Goal: Task Accomplishment & Management: Complete application form

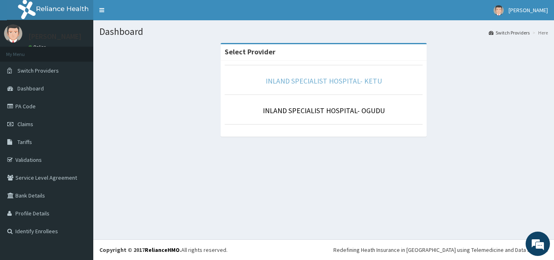
click at [298, 83] on link "INLAND SPECIALIST HOSPITAL- KETU" at bounding box center [323, 80] width 116 height 9
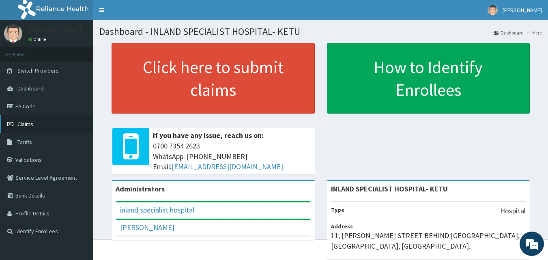
click at [39, 119] on link "Claims" at bounding box center [46, 124] width 93 height 18
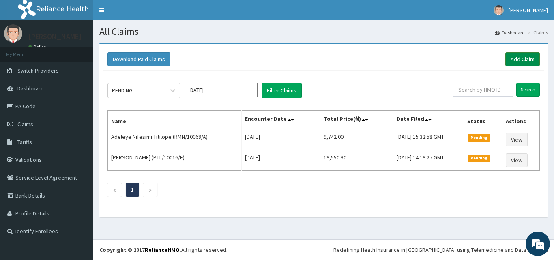
click at [513, 59] on link "Add Claim" at bounding box center [522, 59] width 34 height 14
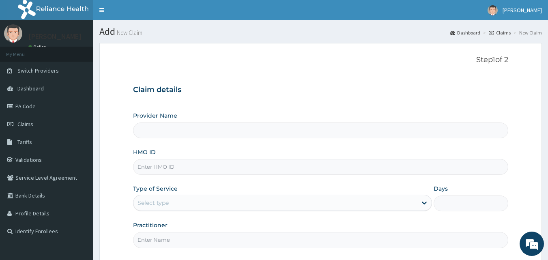
type input "INLAND SPECIALIST HOSPITAL- KETU"
click at [156, 171] on input "HMO ID" at bounding box center [320, 167] width 375 height 16
paste input "PWC/10291/A"
type input "PWC/10291/A"
click at [154, 203] on div "Select type" at bounding box center [152, 203] width 31 height 8
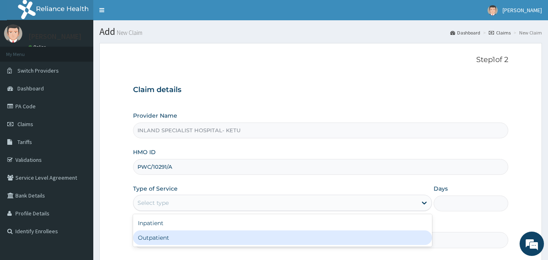
click at [156, 238] on div "Outpatient" at bounding box center [282, 237] width 299 height 15
type input "1"
click at [156, 238] on input "Practitioner" at bounding box center [320, 240] width 375 height 16
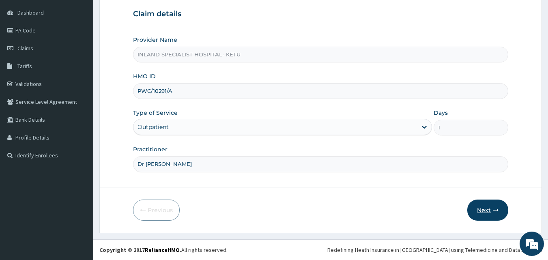
type input "Dr Ifeayin"
click at [483, 210] on button "Next" at bounding box center [487, 209] width 41 height 21
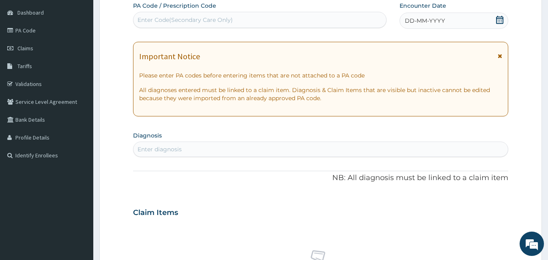
click at [498, 19] on icon at bounding box center [499, 20] width 8 height 8
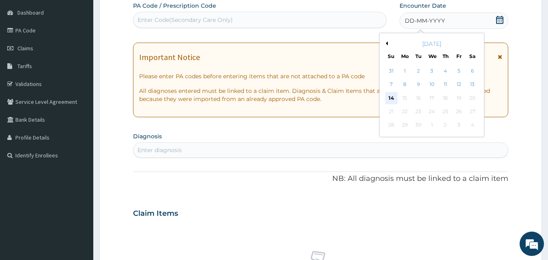
click at [391, 98] on div "14" at bounding box center [391, 98] width 12 height 12
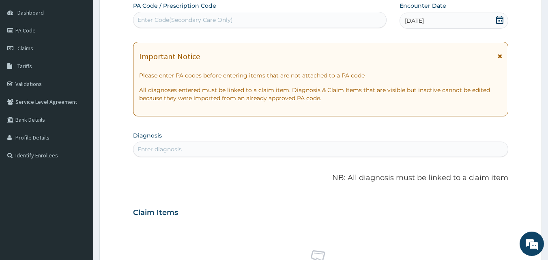
click at [348, 149] on div "Enter diagnosis" at bounding box center [320, 149] width 374 height 13
type input "Malaria"
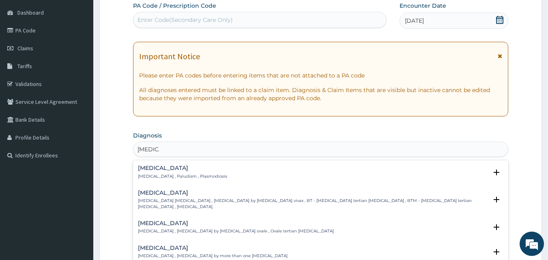
click at [154, 170] on h4 "Malaria" at bounding box center [182, 168] width 89 height 6
click at [163, 169] on h4 "Malaria" at bounding box center [182, 168] width 89 height 6
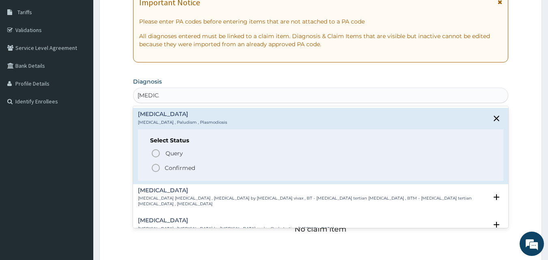
scroll to position [132, 0]
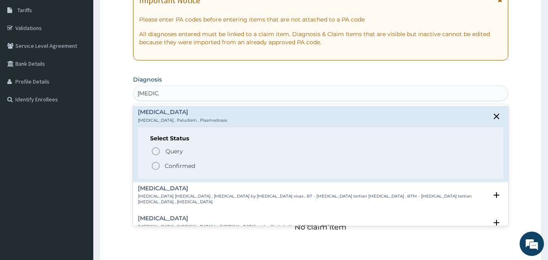
click at [187, 194] on p "Vivax malaria , Benign tertian malaria , Malaria by Plasmodium vivax , BT - Ben…" at bounding box center [313, 199] width 350 height 12
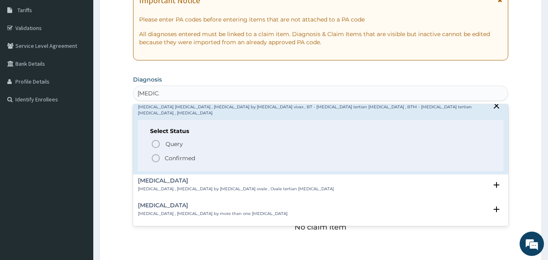
scroll to position [49, 0]
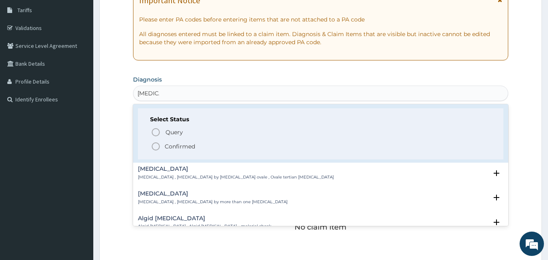
click at [242, 167] on div "Ovale malaria Ovale malaria , Malaria by Plasmodium ovale , Ovale tertian malar…" at bounding box center [236, 173] width 196 height 14
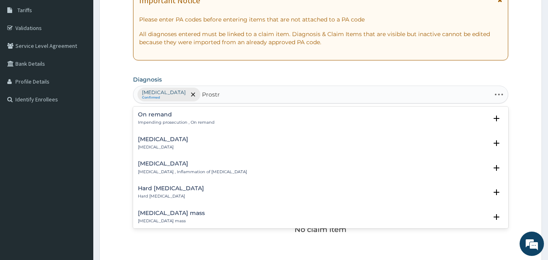
type input "Prostrat"
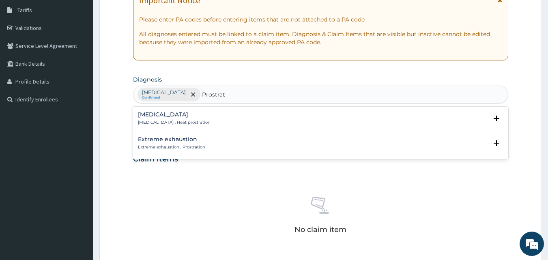
click at [194, 143] on div "Extreme exhaustion Extreme exhaustion , Prostration" at bounding box center [171, 143] width 67 height 14
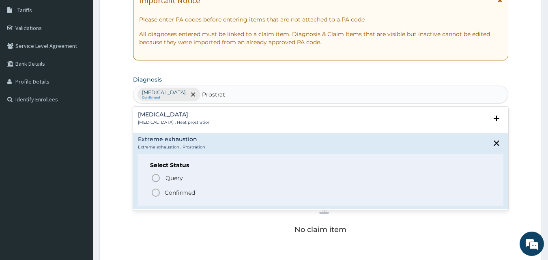
click at [182, 187] on div "Query Query covers suspected (?), Keep in view (kiv), Ruled out (r/o) Confirmed" at bounding box center [320, 185] width 341 height 25
click at [184, 193] on p "Confirmed" at bounding box center [180, 192] width 30 height 8
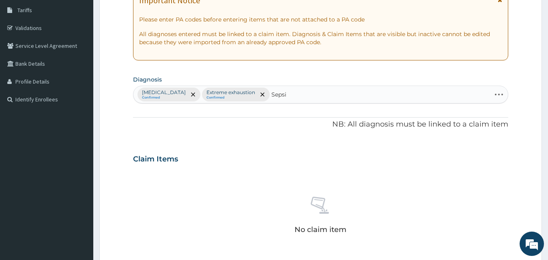
type input "Sepsis"
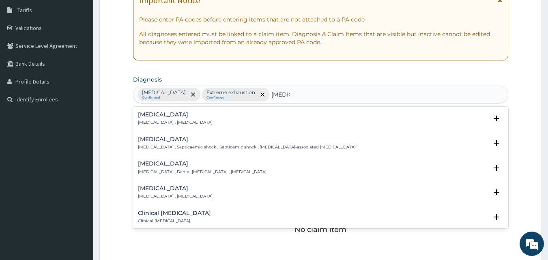
click at [194, 113] on div "Sepsis Systemic infection , Sepsis" at bounding box center [321, 118] width 366 height 14
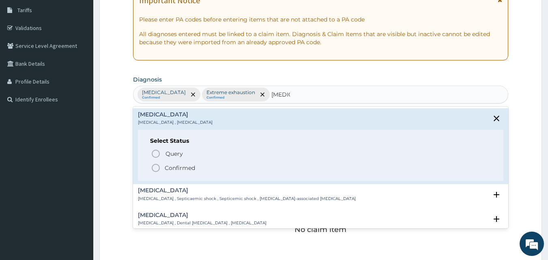
click at [181, 171] on p "Confirmed" at bounding box center [180, 168] width 30 height 8
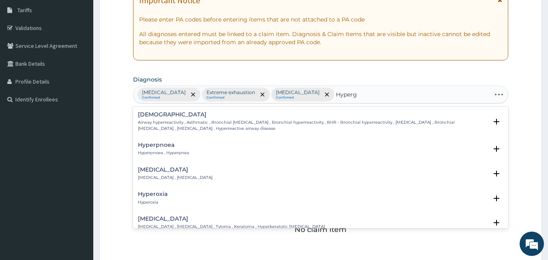
type input "Hypergl"
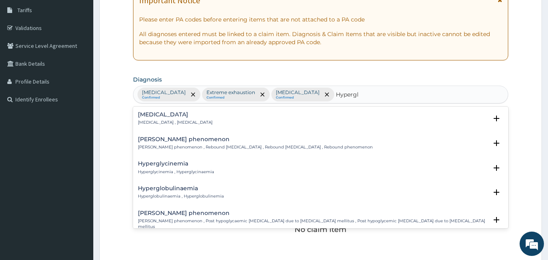
click at [195, 119] on div "Hyperglycemia Hyperglycemia , Hyperglycaemia" at bounding box center [175, 118] width 75 height 14
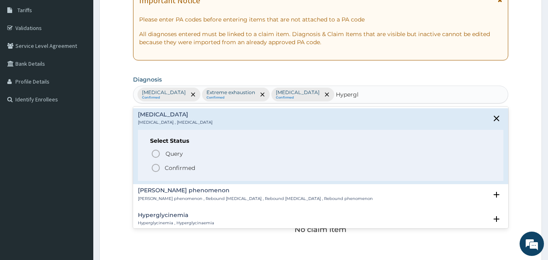
click at [180, 171] on p "Confirmed" at bounding box center [180, 168] width 30 height 8
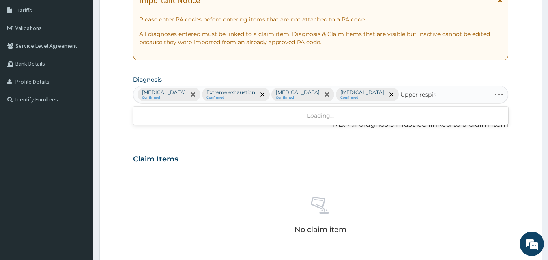
type input "Upper respirat"
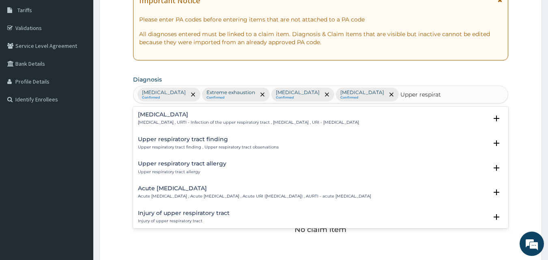
click at [229, 117] on h4 "Upper respiratory infection" at bounding box center [248, 114] width 221 height 6
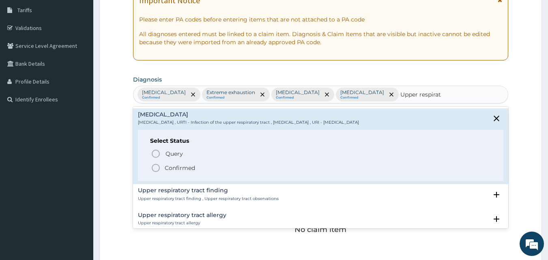
click at [182, 169] on p "Confirmed" at bounding box center [180, 168] width 30 height 8
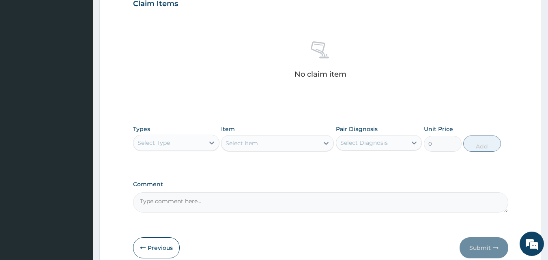
scroll to position [325, 0]
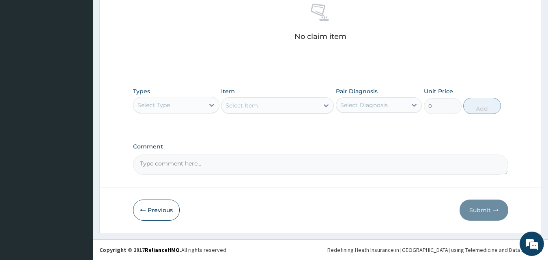
click at [166, 110] on div "Select Type" at bounding box center [168, 104] width 71 height 13
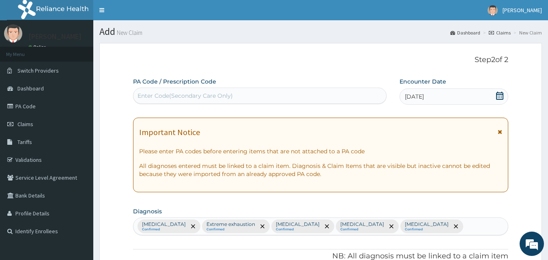
click at [177, 101] on div "Enter Code(Secondary Care Only)" at bounding box center [259, 95] width 253 height 13
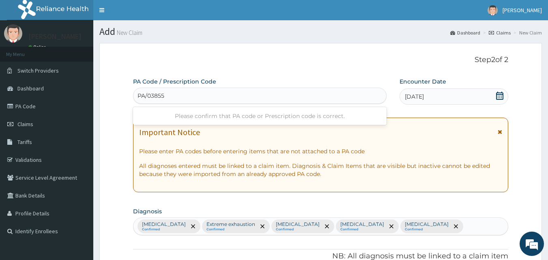
type input "PA/038551"
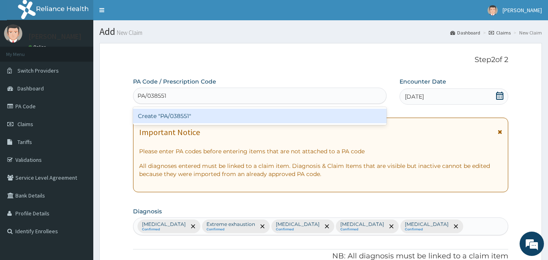
click at [182, 117] on div "Create "PA/038551"" at bounding box center [260, 116] width 254 height 15
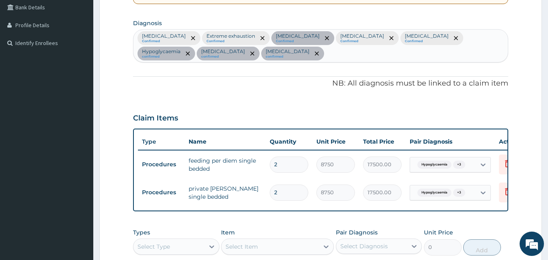
scroll to position [171, 0]
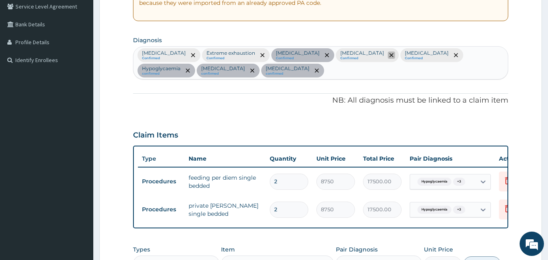
click at [389, 54] on icon "remove selection option" at bounding box center [391, 55] width 4 height 4
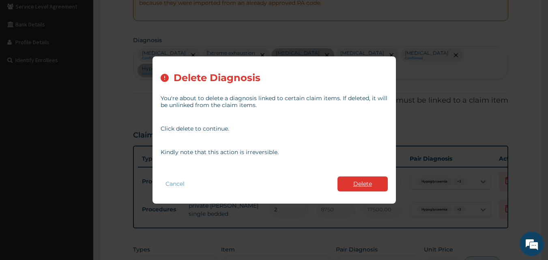
click at [366, 185] on button "Delete" at bounding box center [362, 183] width 50 height 15
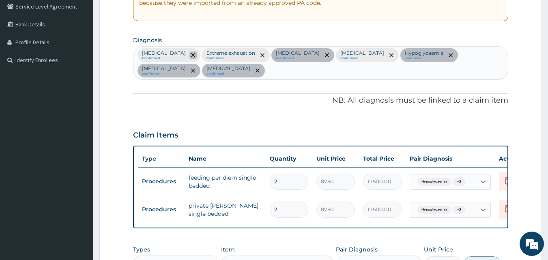
click at [191, 54] on icon "remove selection option" at bounding box center [193, 55] width 4 height 4
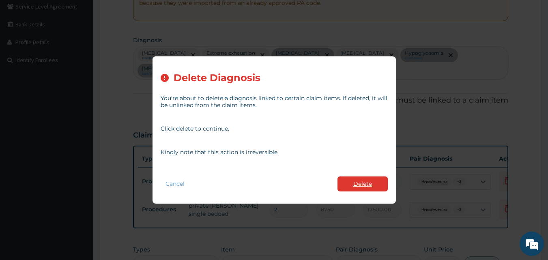
click at [372, 180] on button "Delete" at bounding box center [362, 183] width 50 height 15
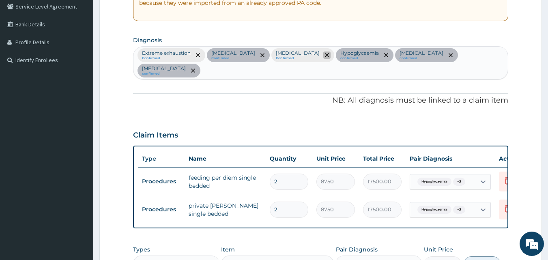
click at [325, 55] on icon "remove selection option" at bounding box center [327, 55] width 4 height 4
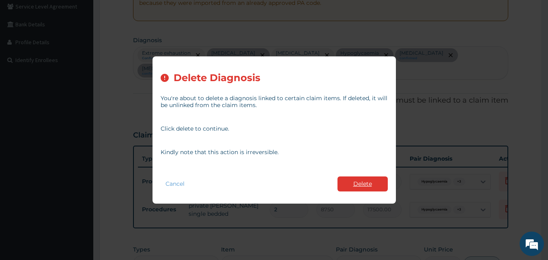
click at [364, 176] on button "Delete" at bounding box center [362, 183] width 50 height 15
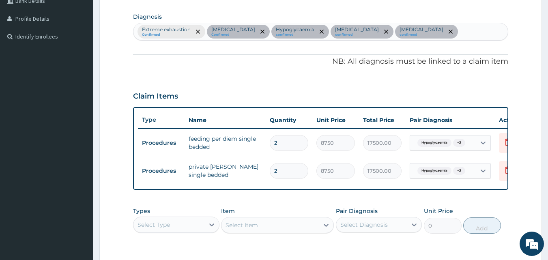
scroll to position [320, 0]
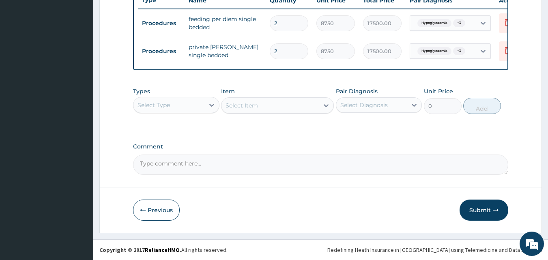
click at [183, 102] on div "Select Type" at bounding box center [168, 104] width 71 height 13
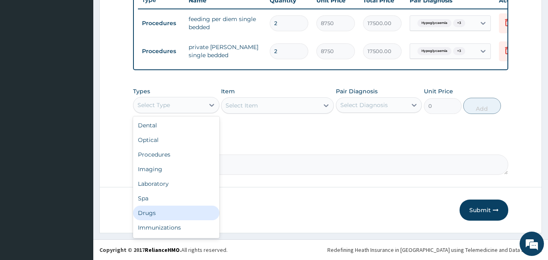
click at [153, 212] on div "Drugs" at bounding box center [176, 212] width 86 height 15
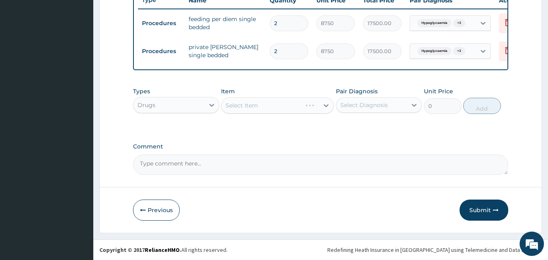
click at [252, 103] on div "Select Item" at bounding box center [277, 105] width 113 height 16
click at [249, 104] on div "Select Item" at bounding box center [241, 105] width 32 height 8
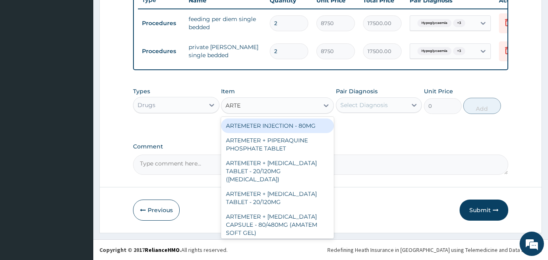
type input "ARTES"
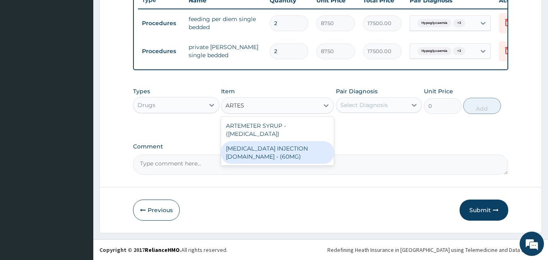
click at [257, 154] on div "[MEDICAL_DATA] INJECTION [DOMAIN_NAME] - (60MG)" at bounding box center [277, 152] width 113 height 23
type input "1596"
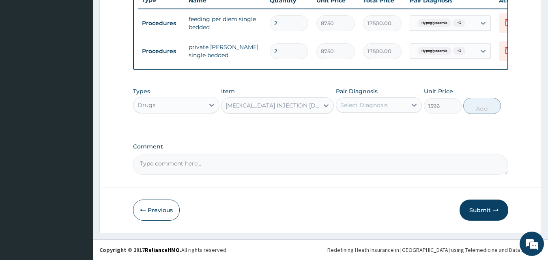
click at [389, 109] on div "Select Diagnosis" at bounding box center [371, 104] width 71 height 13
click at [282, 108] on div "[MEDICAL_DATA] INJECTION [DOMAIN_NAME] - (60MG)" at bounding box center [272, 105] width 94 height 8
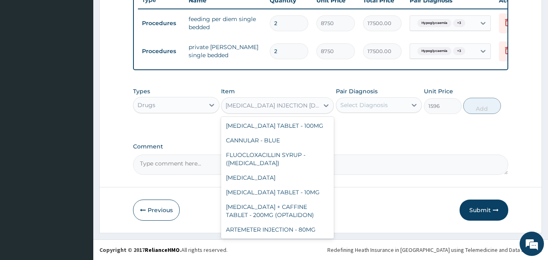
scroll to position [13856, 0]
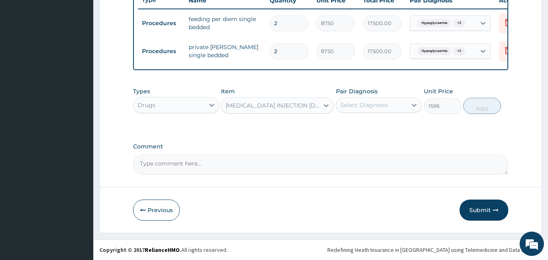
click at [369, 109] on div "Select Diagnosis" at bounding box center [371, 104] width 71 height 13
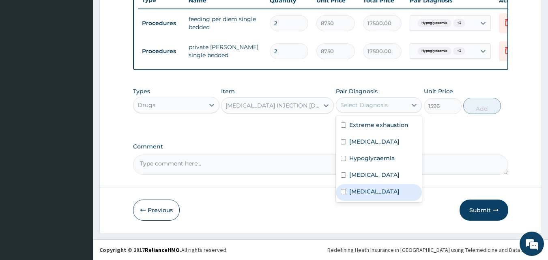
click at [361, 193] on label "Malaria" at bounding box center [374, 191] width 50 height 8
checkbox input "true"
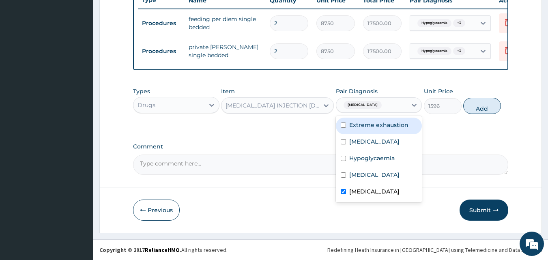
click at [495, 98] on button "Add" at bounding box center [482, 106] width 38 height 16
type input "0"
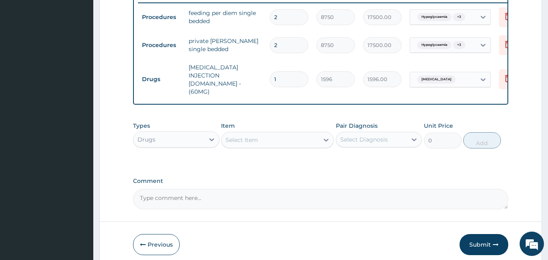
click at [261, 70] on td "[MEDICAL_DATA] INJECTION [DOMAIN_NAME] - (60MG)" at bounding box center [224, 79] width 81 height 41
drag, startPoint x: 267, startPoint y: 75, endPoint x: 280, endPoint y: 75, distance: 13.0
click at [268, 75] on td "1" at bounding box center [288, 79] width 47 height 24
click at [281, 75] on input "1" at bounding box center [288, 79] width 38 height 16
type input "0.00"
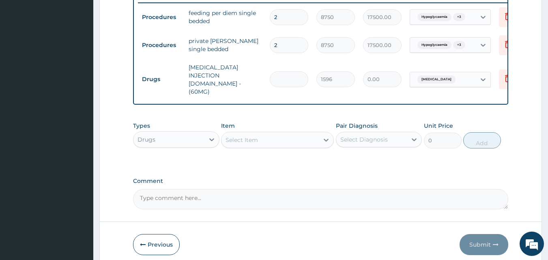
type input "2"
type input "3192.00"
type input "2"
click at [266, 134] on div "Select Item" at bounding box center [269, 139] width 97 height 13
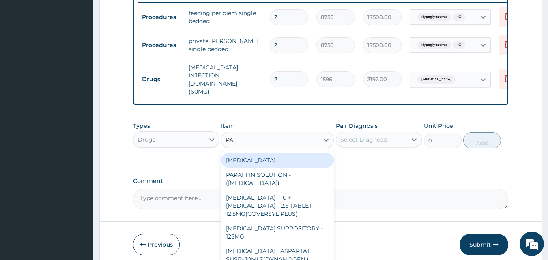
type input "PARAC"
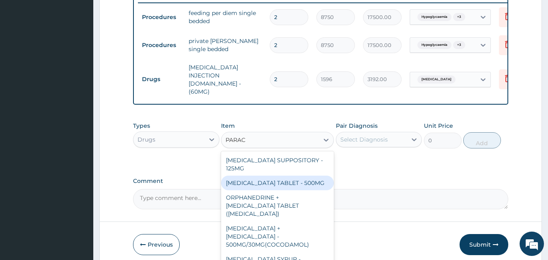
click at [288, 175] on div "[MEDICAL_DATA] TABLET - 500MG" at bounding box center [277, 182] width 113 height 15
type input "33.599999999999994"
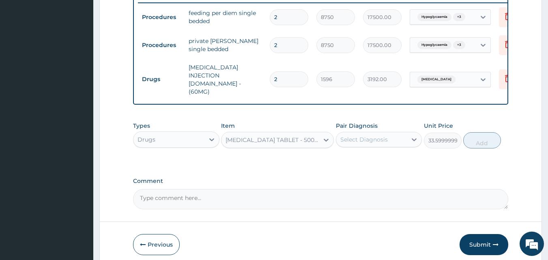
click at [378, 135] on div "Select Diagnosis" at bounding box center [363, 139] width 47 height 8
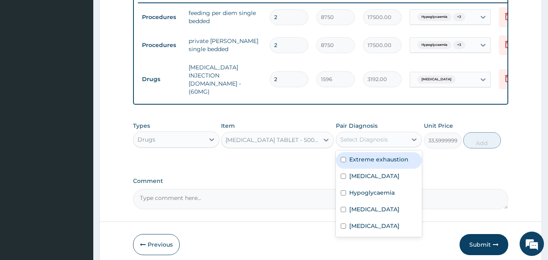
click at [378, 135] on div "Select Diagnosis" at bounding box center [363, 139] width 47 height 8
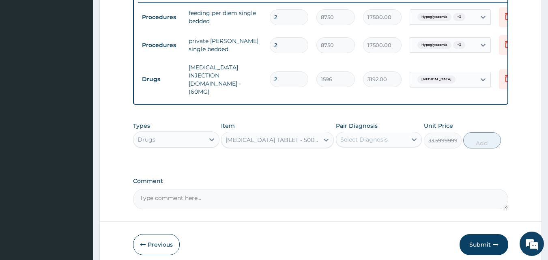
click at [362, 135] on div "Select Diagnosis" at bounding box center [363, 139] width 47 height 8
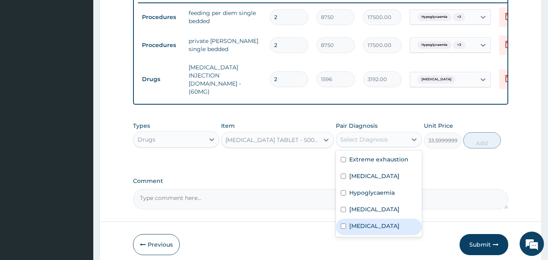
click at [361, 222] on label "Malaria" at bounding box center [374, 226] width 50 height 8
checkbox input "true"
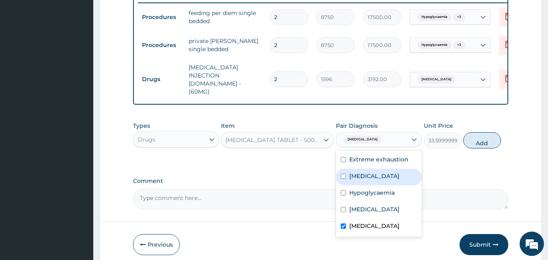
drag, startPoint x: 486, startPoint y: 123, endPoint x: 481, endPoint y: 124, distance: 4.9
click at [485, 123] on div "Types Drugs Item PARACETAMOL TABLET - 500MG Pair Diagnosis option Malaria, sele…" at bounding box center [320, 135] width 375 height 35
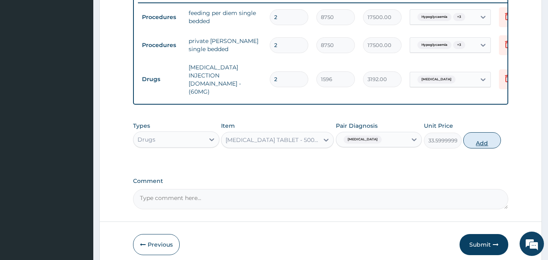
click at [481, 132] on button "Add" at bounding box center [482, 140] width 38 height 16
type input "0"
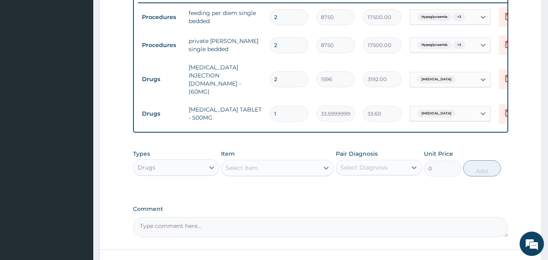
click at [274, 163] on div "Select Item" at bounding box center [269, 167] width 97 height 13
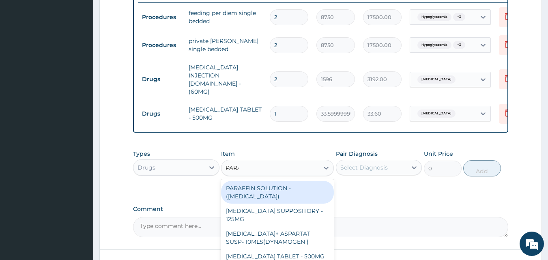
type input "PARAC"
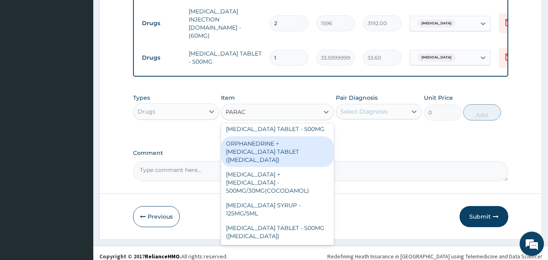
scroll to position [30, 0]
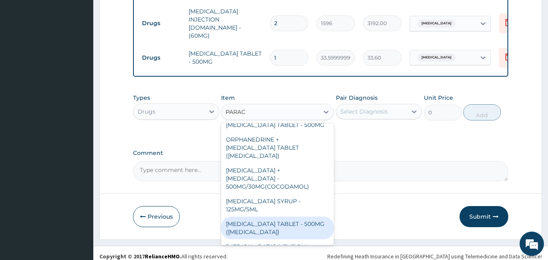
click at [327, 216] on div "PARACETAMOL TABLET - 500MG (PANADOL)" at bounding box center [277, 227] width 113 height 23
type input "42"
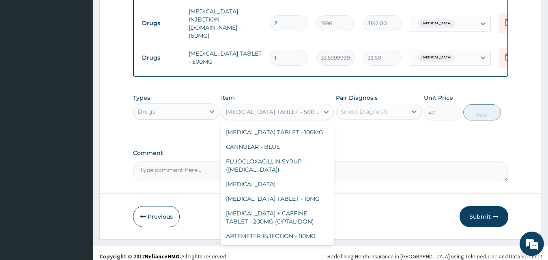
click at [304, 108] on div "PARACETAMOL TABLET - 500MG (PANADOL)" at bounding box center [272, 112] width 94 height 8
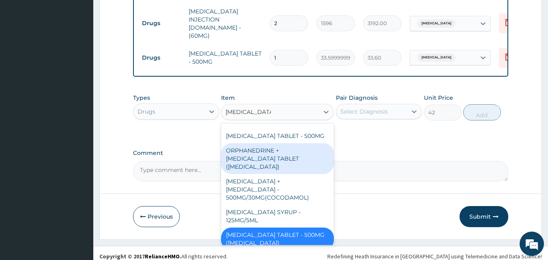
scroll to position [86, 0]
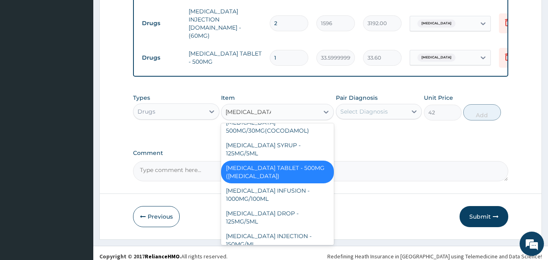
type input "PARACETAMOL"
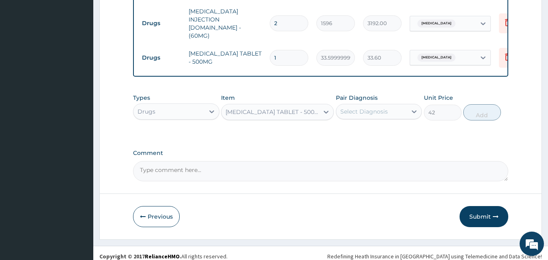
click at [285, 108] on div "PARACETAMOL TABLET - 500MG (PANADOL)" at bounding box center [272, 112] width 94 height 8
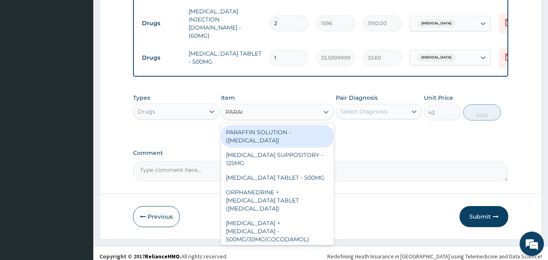
type input "PARACE"
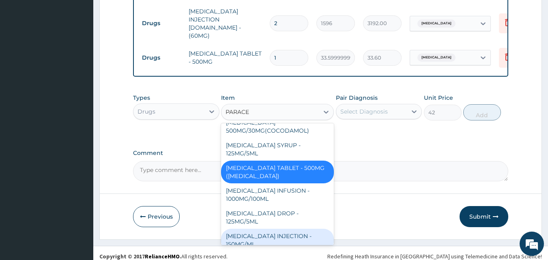
click at [274, 229] on div "PARACETAMOL INJECTION - 150MG/ML" at bounding box center [277, 240] width 113 height 23
type input "560"
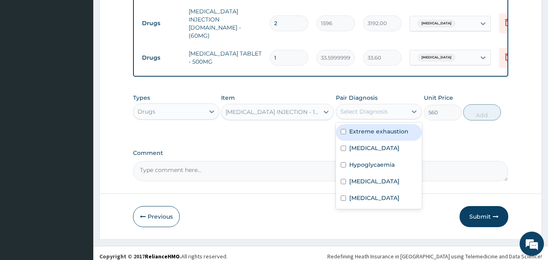
click at [365, 107] on div "Select Diagnosis" at bounding box center [363, 111] width 47 height 8
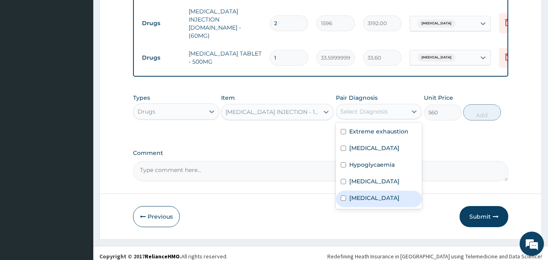
click at [368, 194] on label "Malaria" at bounding box center [374, 198] width 50 height 8
checkbox input "true"
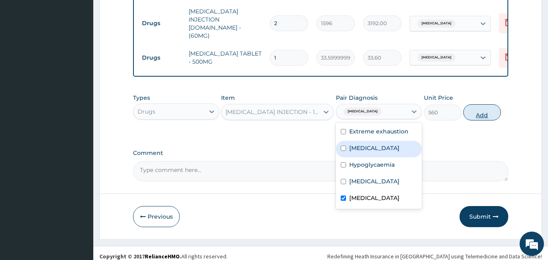
click at [481, 106] on button "Add" at bounding box center [482, 112] width 38 height 16
type input "0"
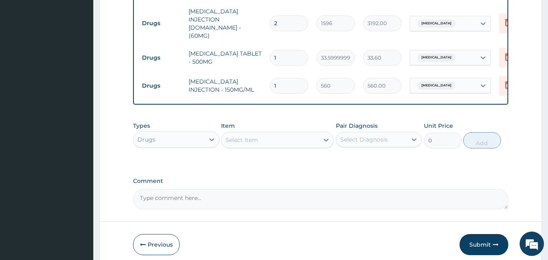
click at [291, 78] on input "1" at bounding box center [288, 86] width 38 height 16
click at [265, 74] on td "1" at bounding box center [288, 86] width 47 height 24
click at [283, 78] on input "1" at bounding box center [288, 86] width 38 height 16
type input "12"
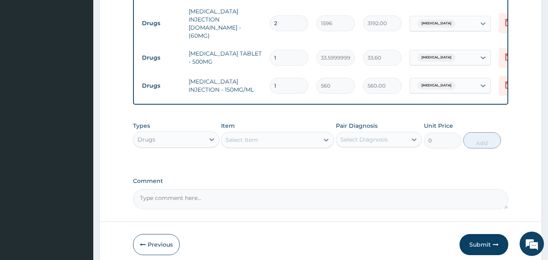
type input "6720.00"
type input "12"
click at [280, 134] on div "Select Item" at bounding box center [269, 139] width 97 height 13
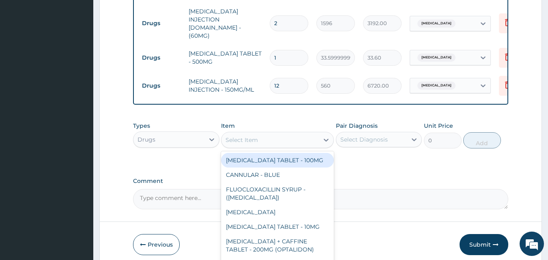
click at [280, 134] on div "Select Item" at bounding box center [269, 139] width 97 height 13
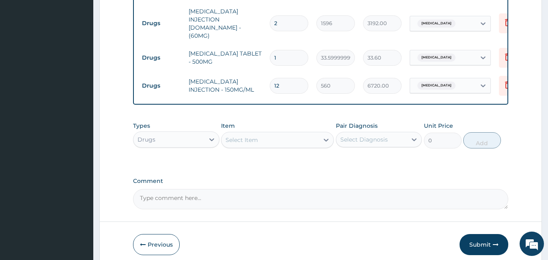
click at [280, 134] on div "Select Item" at bounding box center [269, 139] width 97 height 13
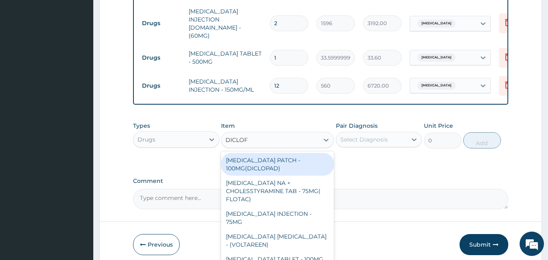
type input "DICLOFE"
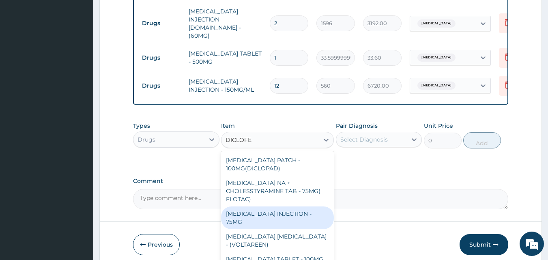
click at [293, 206] on div "DICLOFENAC INJECTION - 75MG" at bounding box center [277, 217] width 113 height 23
type input "420"
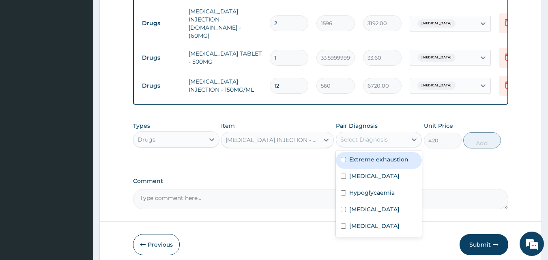
click at [373, 138] on div "Select Diagnosis" at bounding box center [371, 139] width 71 height 13
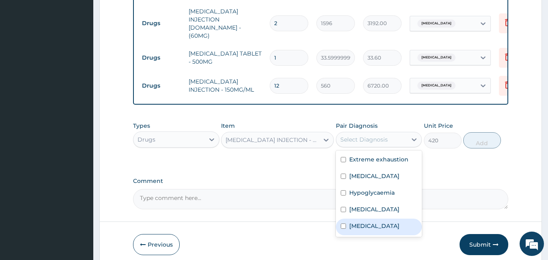
click at [368, 222] on label "Malaria" at bounding box center [374, 226] width 50 height 8
click at [366, 222] on label "Malaria" at bounding box center [374, 226] width 50 height 8
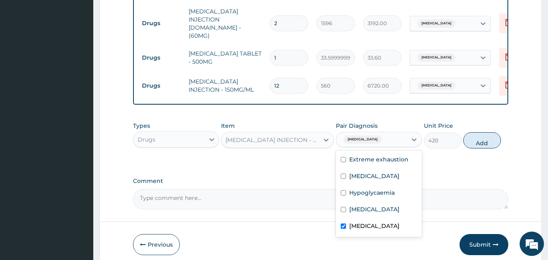
checkbox input "true"
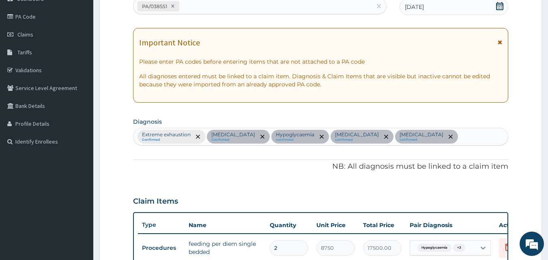
scroll to position [86, 0]
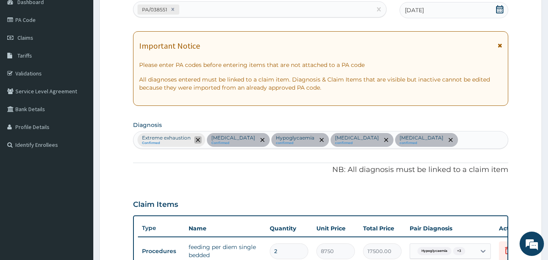
click at [199, 141] on icon "remove selection option" at bounding box center [198, 140] width 4 height 4
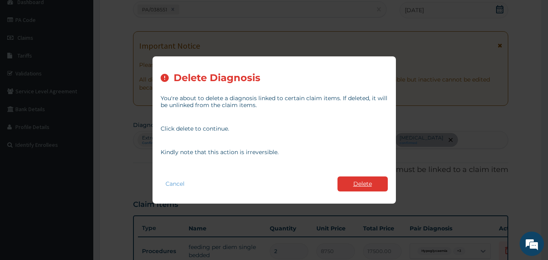
click at [371, 182] on button "Delete" at bounding box center [362, 183] width 50 height 15
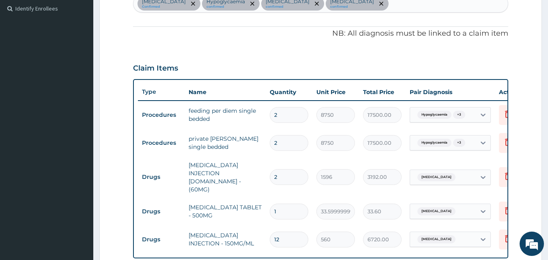
scroll to position [404, 0]
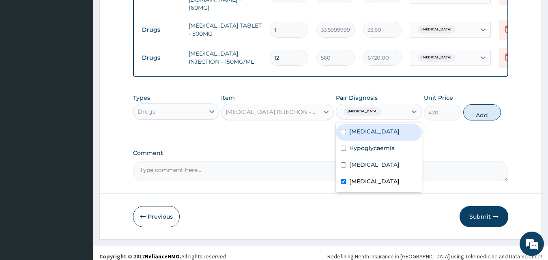
click at [381, 111] on div "Malaria" at bounding box center [371, 112] width 71 height 14
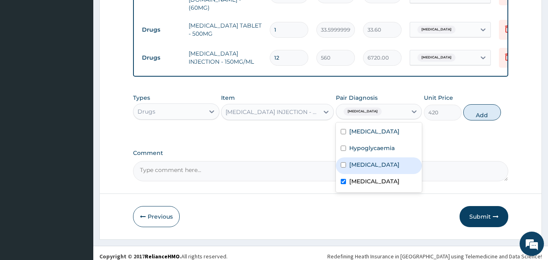
click at [372, 160] on label "Heat exhaustion" at bounding box center [374, 164] width 50 height 8
checkbox input "true"
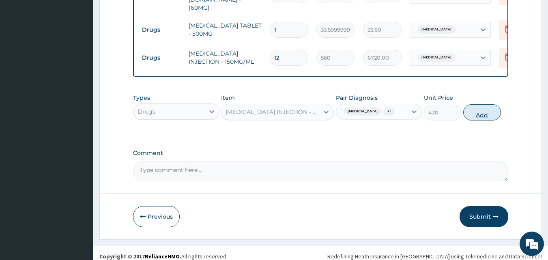
click at [474, 104] on button "Add" at bounding box center [482, 112] width 38 height 16
type input "0"
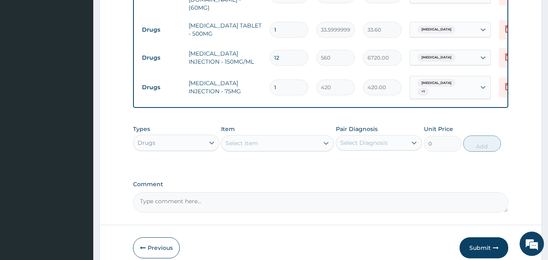
drag, startPoint x: 286, startPoint y: 75, endPoint x: 269, endPoint y: 75, distance: 16.2
click at [269, 79] on input "1" at bounding box center [288, 87] width 38 height 16
type input "2"
type input "840.00"
type input "2"
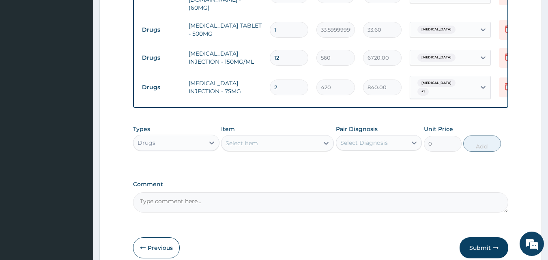
click at [274, 142] on div "Types Drugs Item Select Item Pair Diagnosis Select Diagnosis Unit Price 0 Add" at bounding box center [320, 138] width 375 height 35
click at [274, 137] on div "Select Item" at bounding box center [269, 143] width 97 height 13
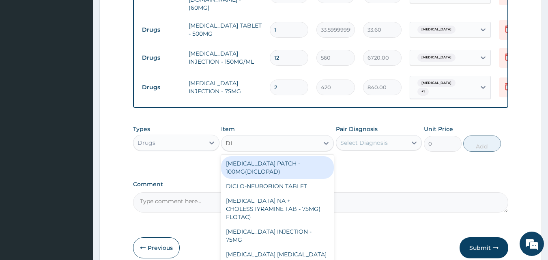
type input "D"
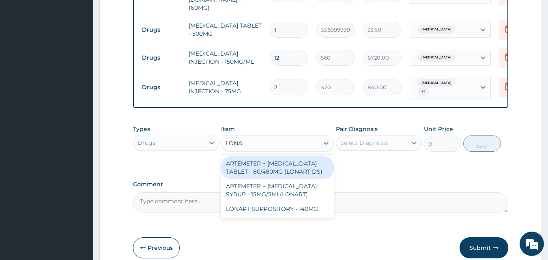
type input "LONART"
click at [296, 159] on div "ARTEMETER + LUMEFANTRINE TABLET - 80/480MG (LONART DS)" at bounding box center [277, 167] width 113 height 23
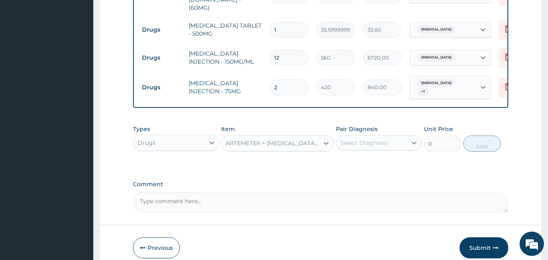
type input "588"
click at [386, 138] on div "Select Diagnosis" at bounding box center [371, 142] width 71 height 13
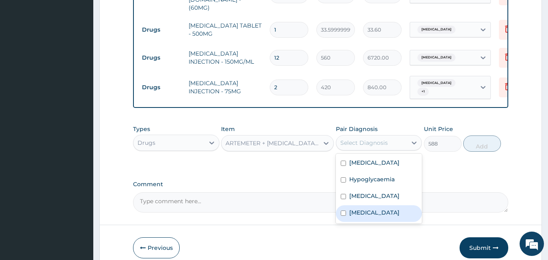
click at [377, 205] on div "Malaria" at bounding box center [379, 213] width 86 height 17
checkbox input "true"
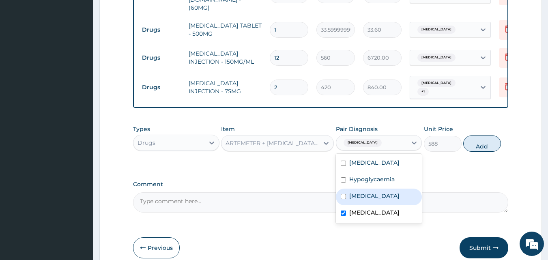
click at [476, 140] on button "Add" at bounding box center [482, 143] width 38 height 16
type input "0"
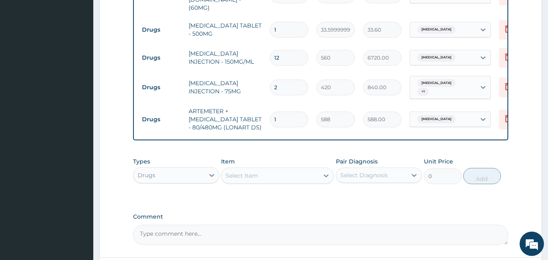
drag, startPoint x: 285, startPoint y: 100, endPoint x: 266, endPoint y: 102, distance: 18.8
click at [266, 107] on td "1" at bounding box center [288, 119] width 47 height 24
type input "6"
type input "3528.00"
type input "6"
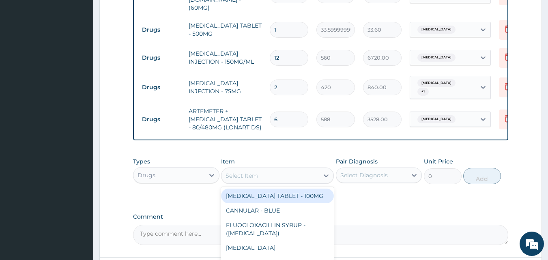
click at [275, 169] on div "Select Item" at bounding box center [269, 175] width 97 height 13
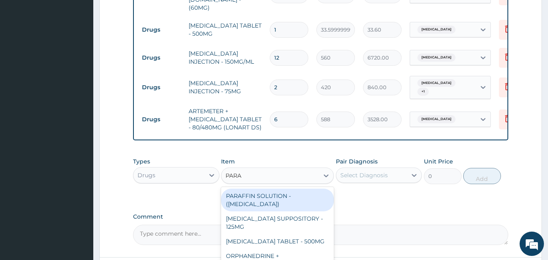
type input "PARAC"
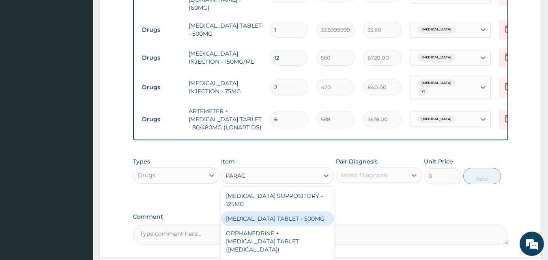
click at [287, 211] on div "PARACETAMOL TABLET - 500MG" at bounding box center [277, 218] width 113 height 15
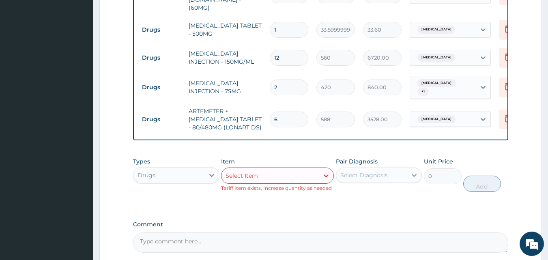
click at [411, 170] on div at bounding box center [413, 175] width 15 height 15
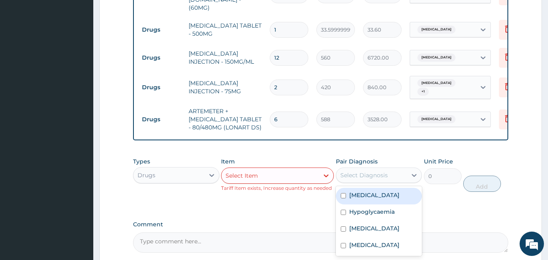
click at [299, 169] on div "Select Item" at bounding box center [269, 175] width 97 height 13
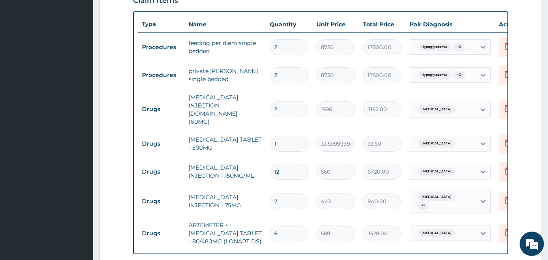
scroll to position [285, 0]
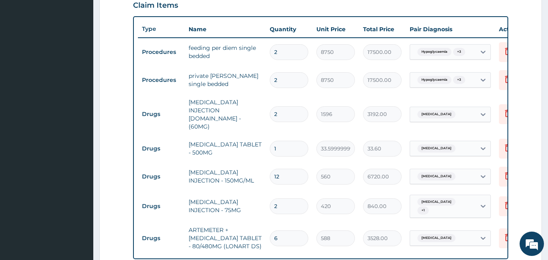
click at [293, 141] on input "1" at bounding box center [288, 149] width 38 height 16
type input "18"
type input "604.80"
type input "18"
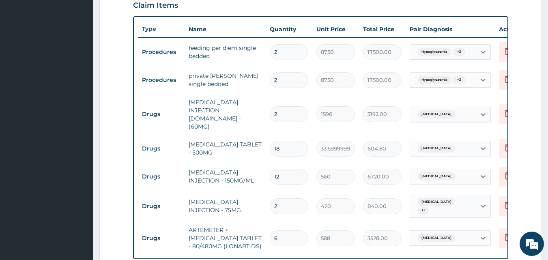
click at [527, 171] on form "Step 2 of 2 PA Code / Prescription Code PA/038551 Encounter Date 09-09-2025 Imp…" at bounding box center [320, 90] width 442 height 664
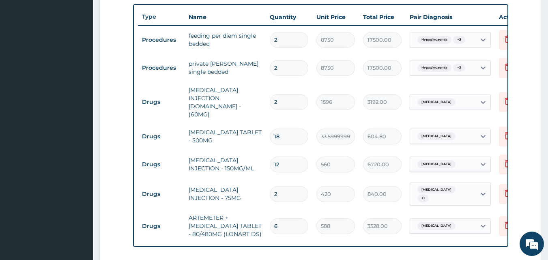
scroll to position [464, 0]
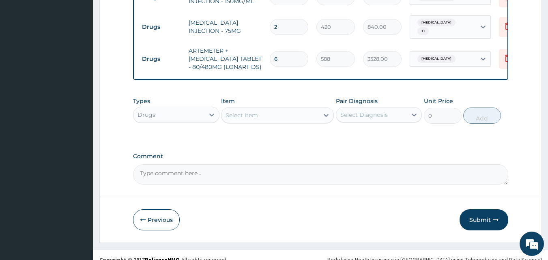
click at [286, 109] on div "Select Item" at bounding box center [269, 115] width 97 height 13
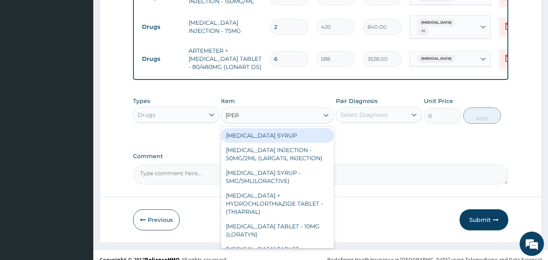
type input "LORAT"
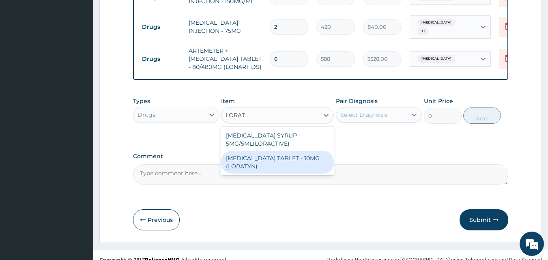
click at [289, 151] on div "LORATADINE TABLET - 10MG (LORATYN)" at bounding box center [277, 162] width 113 height 23
type input "98"
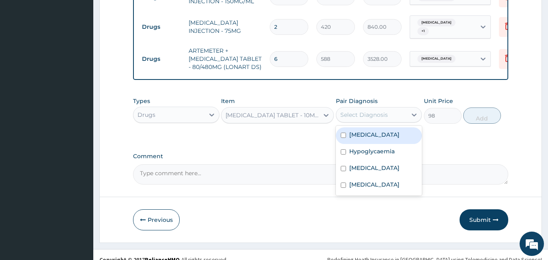
click at [355, 110] on div "Select Diagnosis" at bounding box center [371, 114] width 71 height 13
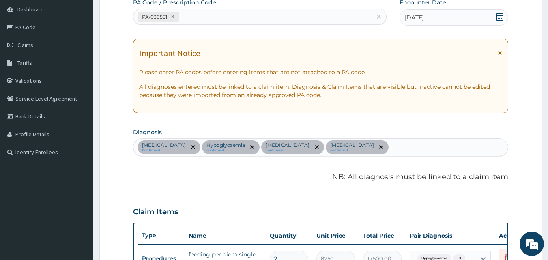
scroll to position [53, 0]
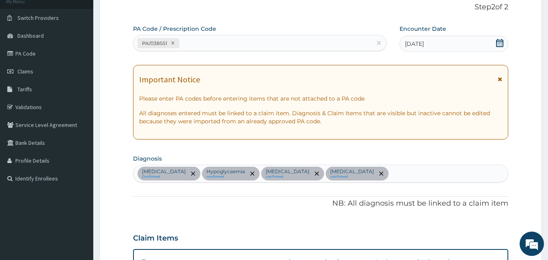
click at [387, 165] on div "Sepsis Confirmed Hypoglycaemia confirmed Heat exhaustion confirmed Malaria conf…" at bounding box center [320, 174] width 375 height 18
type input "Upper resp"
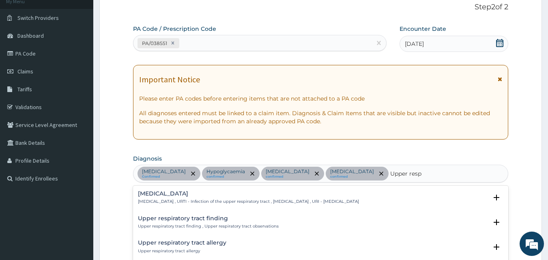
click at [184, 203] on p "Upper respiratory infection , URTI - Infection of the upper respiratory tract ,…" at bounding box center [248, 202] width 221 height 6
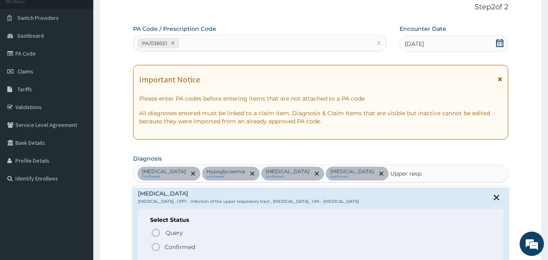
click at [170, 244] on p "Confirmed" at bounding box center [180, 247] width 30 height 8
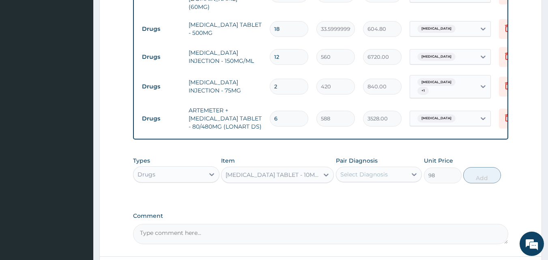
scroll to position [464, 0]
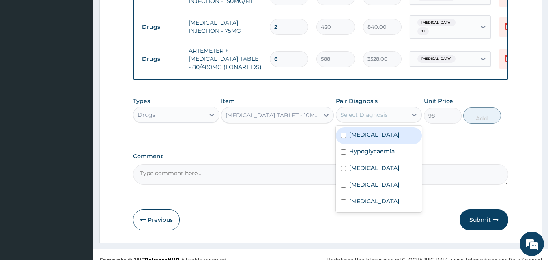
click at [372, 111] on div "Select Diagnosis" at bounding box center [363, 115] width 47 height 8
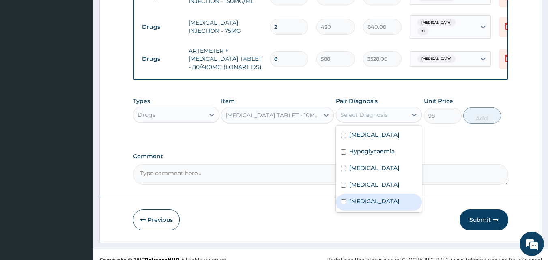
click at [371, 197] on label "Upper respiratory infection" at bounding box center [374, 201] width 50 height 8
checkbox input "true"
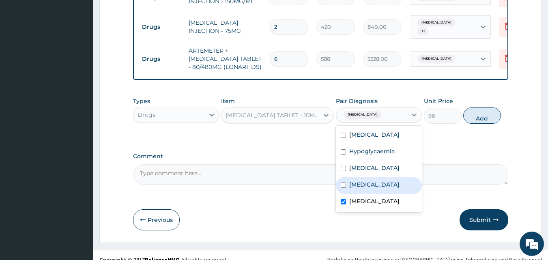
click at [495, 107] on button "Add" at bounding box center [482, 115] width 38 height 16
type input "0"
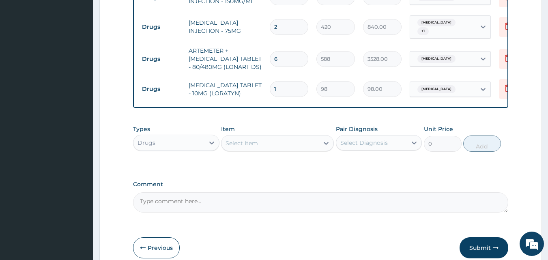
drag, startPoint x: 291, startPoint y: 76, endPoint x: 252, endPoint y: 77, distance: 38.9
click at [289, 81] on input "1" at bounding box center [288, 89] width 38 height 16
click at [248, 77] on tr "Drugs LORATADINE TABLET - 10MG (LORATYN) 1 98 98.00 Upper respiratory infection…" at bounding box center [336, 89] width 397 height 28
type input "5"
type input "490.00"
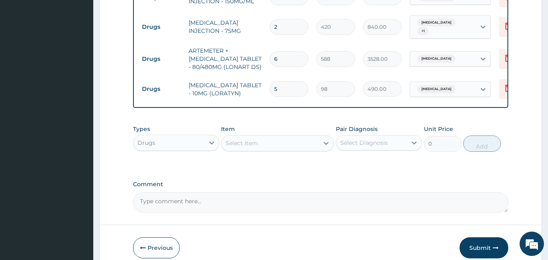
type input "5"
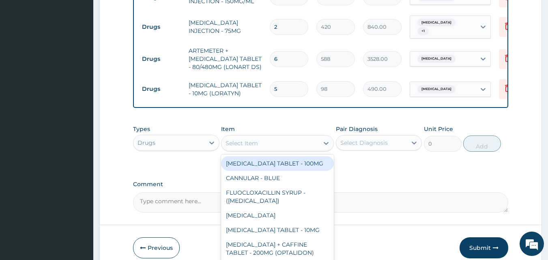
click at [278, 137] on div "Select Item" at bounding box center [269, 143] width 97 height 13
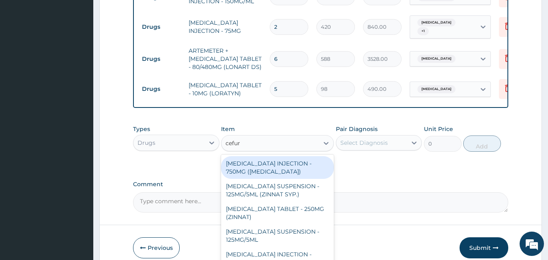
type input "cefuro"
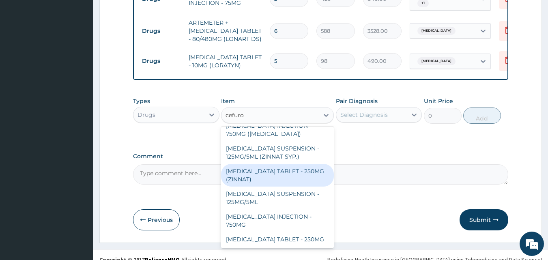
scroll to position [0, 0]
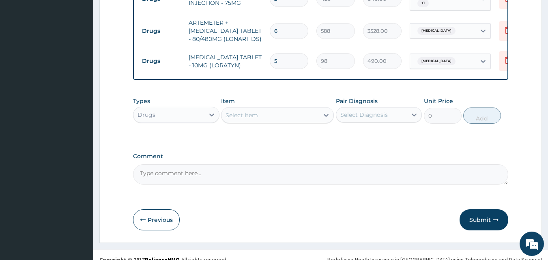
drag, startPoint x: 253, startPoint y: 100, endPoint x: 245, endPoint y: 102, distance: 8.7
click at [245, 109] on div "Select Item" at bounding box center [269, 115] width 97 height 13
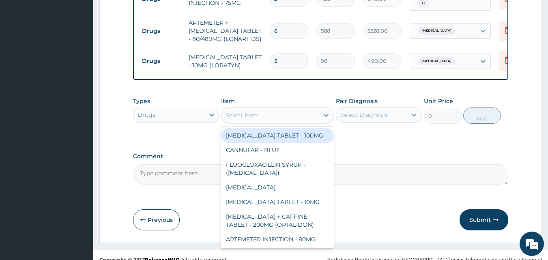
click at [244, 111] on div "Select Item" at bounding box center [241, 115] width 32 height 8
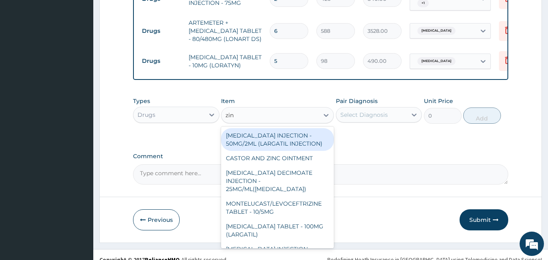
type input "zinn"
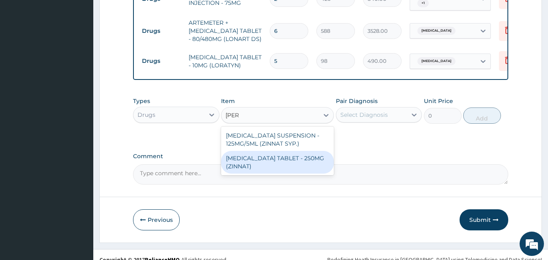
click at [280, 151] on div "CEFUROXIME TABLET - 250MG (ZINNAT)" at bounding box center [277, 162] width 113 height 23
type input "1120"
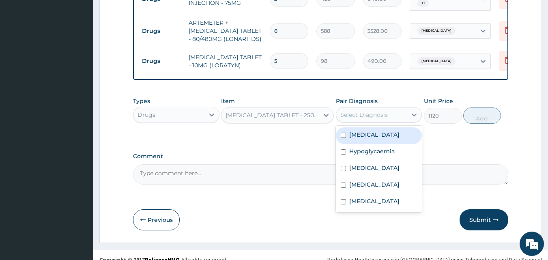
click at [386, 110] on div "Select Diagnosis" at bounding box center [371, 114] width 71 height 13
click at [369, 131] on div "Sepsis" at bounding box center [379, 135] width 86 height 17
checkbox input "true"
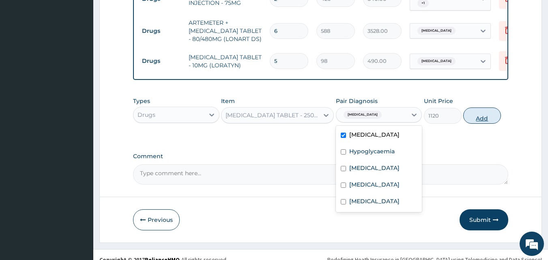
click at [482, 111] on button "Add" at bounding box center [482, 115] width 38 height 16
type input "0"
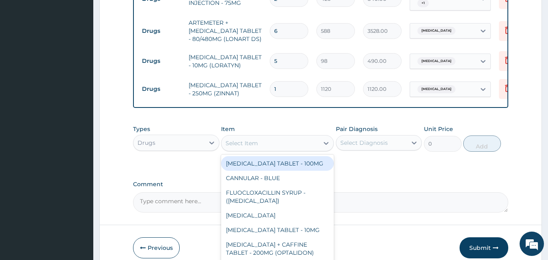
click at [281, 137] on div "Select Item" at bounding box center [269, 143] width 97 height 13
type input "c"
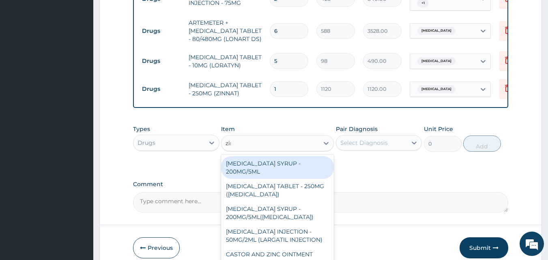
type input "zinn"
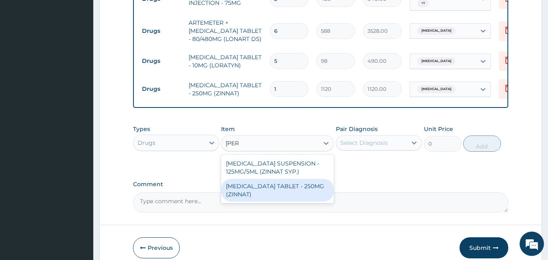
click at [281, 179] on div "CEFUROXIME TABLET - 250MG (ZINNAT)" at bounding box center [277, 190] width 113 height 23
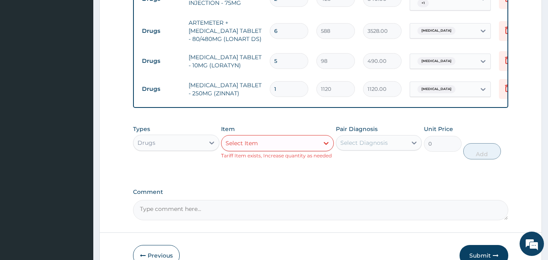
click at [291, 137] on div "Select Item" at bounding box center [269, 143] width 97 height 13
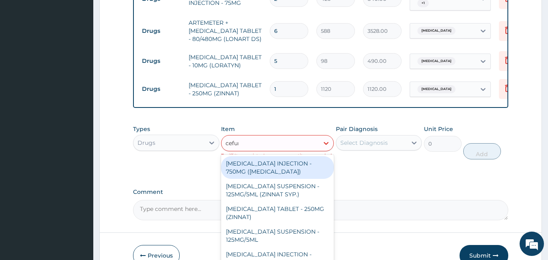
type input "cefuro"
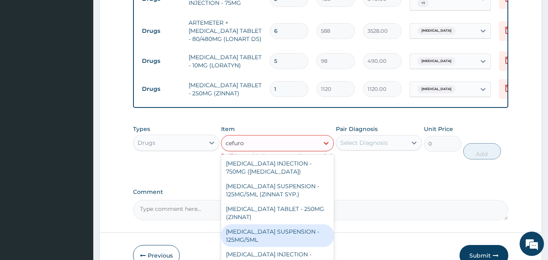
scroll to position [10, 0]
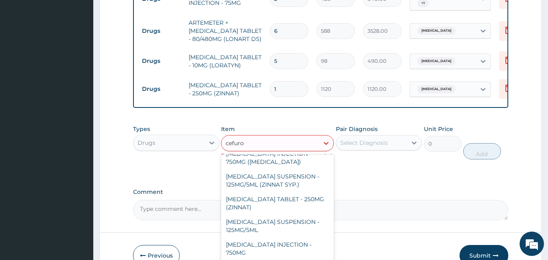
type input "420"
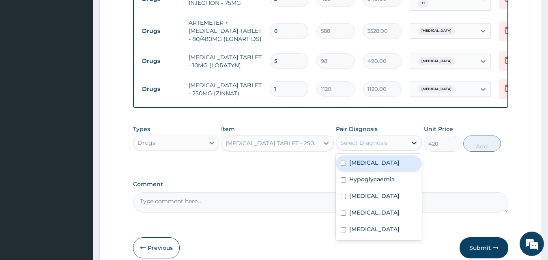
click at [415, 137] on div at bounding box center [413, 142] width 15 height 15
click at [286, 81] on input "1" at bounding box center [288, 89] width 38 height 16
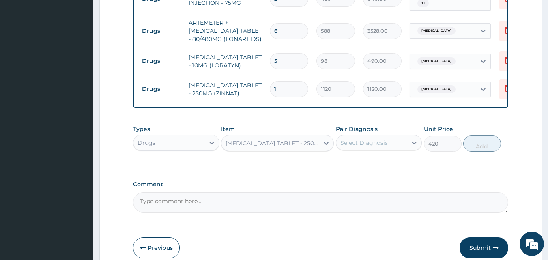
type input "0.00"
type input "2"
type input "2240.00"
type input "20"
type input "22400.00"
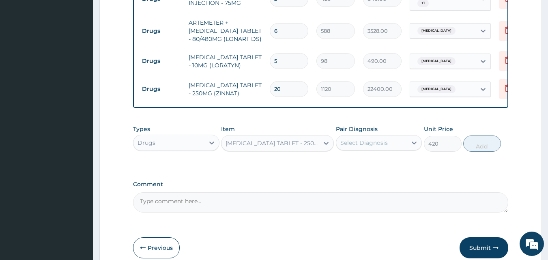
click at [342, 121] on div "Types Drugs Item CEFUROXIME TABLET - 250MG Pair Diagnosis Select Diagnosis Unit…" at bounding box center [320, 138] width 375 height 35
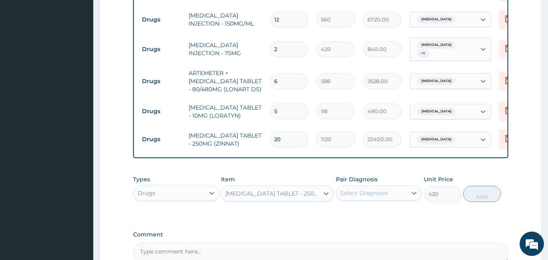
scroll to position [441, 0]
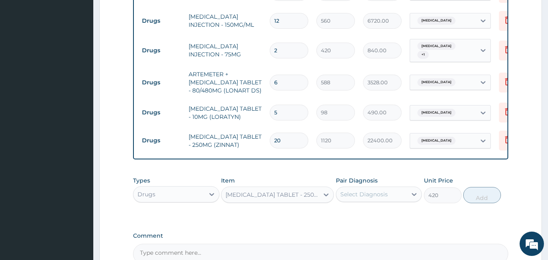
drag, startPoint x: 289, startPoint y: 122, endPoint x: 244, endPoint y: 128, distance: 45.3
click at [244, 128] on tr "Drugs CEFUROXIME TABLET - 250MG (ZINNAT) 20 1120 22400.00 Sepsis Delete" at bounding box center [336, 140] width 397 height 28
type input "1"
type input "1120.00"
type input "10"
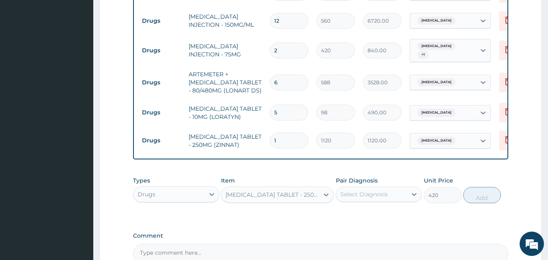
type input "11200.00"
type input "10"
click at [260, 176] on div "Item CEFUROXIME TABLET - 250MG" at bounding box center [277, 189] width 113 height 27
click at [206, 187] on div at bounding box center [211, 194] width 15 height 15
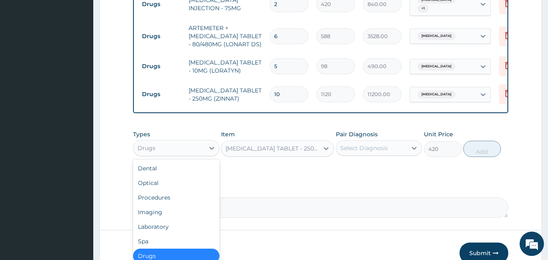
scroll to position [520, 0]
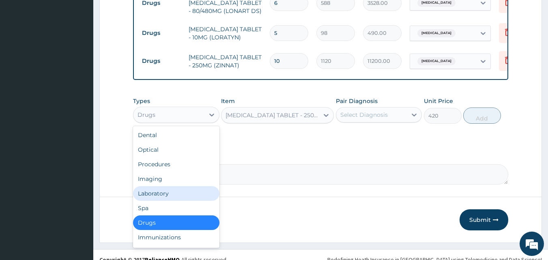
click at [154, 187] on div "Laboratory" at bounding box center [176, 193] width 86 height 15
type input "0"
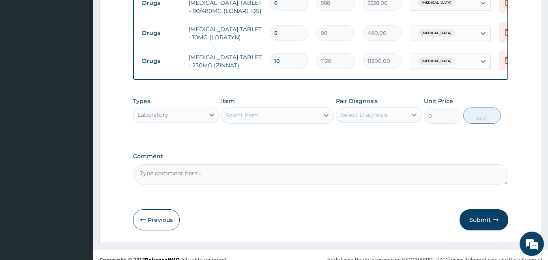
click at [258, 109] on div "Select Item" at bounding box center [269, 115] width 97 height 13
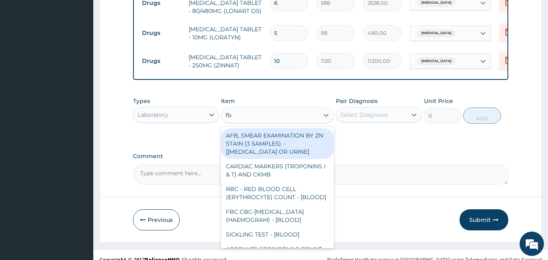
type input "fbc"
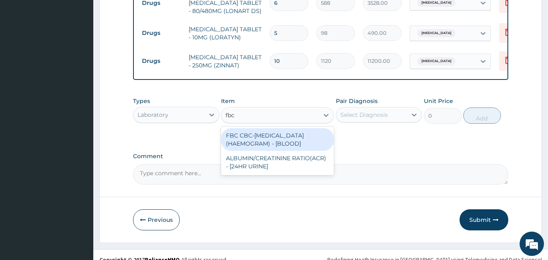
click at [259, 132] on div "FBC CBC-COMPLETE BLOOD COUNT (HAEMOGRAM) - [BLOOD]" at bounding box center [277, 139] width 113 height 23
type input "5000"
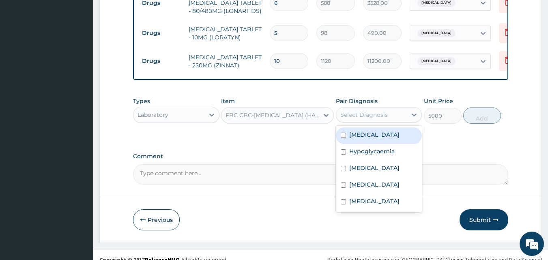
click at [367, 111] on div "Select Diagnosis" at bounding box center [363, 115] width 47 height 8
click at [365, 130] on label "Sepsis" at bounding box center [374, 134] width 50 height 8
checkbox input "true"
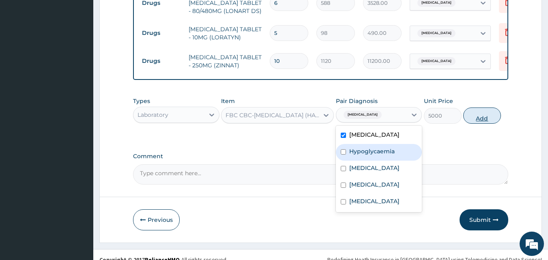
click at [474, 107] on button "Add" at bounding box center [482, 115] width 38 height 16
type input "0"
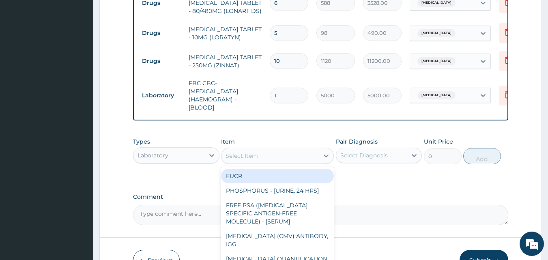
click at [282, 148] on div "Select Item" at bounding box center [277, 156] width 113 height 16
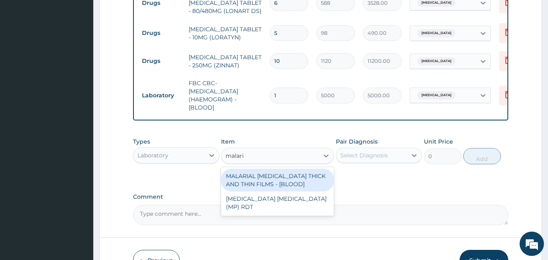
type input "malaria"
click at [270, 169] on div "MALARIAL PARASITE THICK AND THIN FILMS - [BLOOD]" at bounding box center [277, 180] width 113 height 23
type input "2187.5"
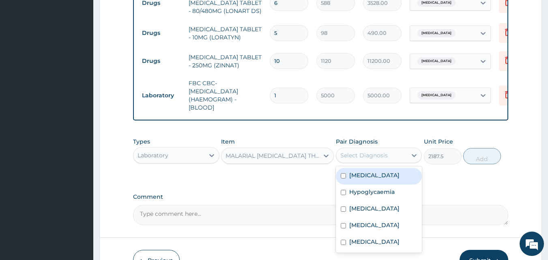
click at [348, 150] on div "Select Diagnosis" at bounding box center [371, 155] width 71 height 13
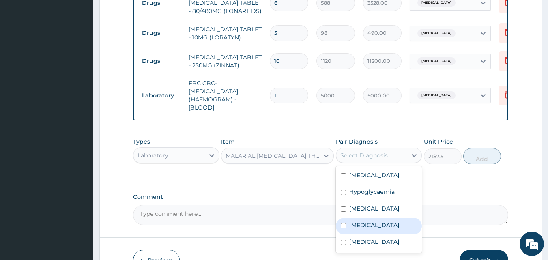
click at [360, 221] on div "Malaria" at bounding box center [379, 226] width 86 height 17
checkbox input "true"
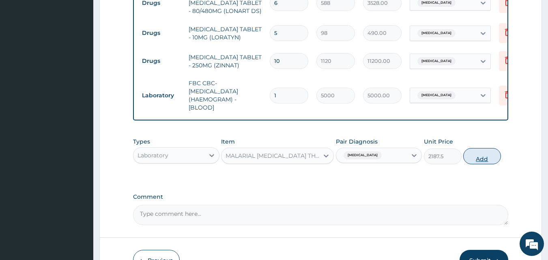
click at [494, 149] on button "Add" at bounding box center [482, 156] width 38 height 16
type input "0"
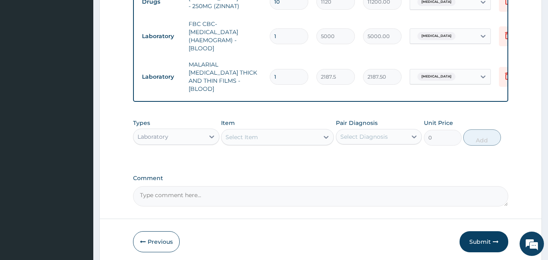
scroll to position [593, 0]
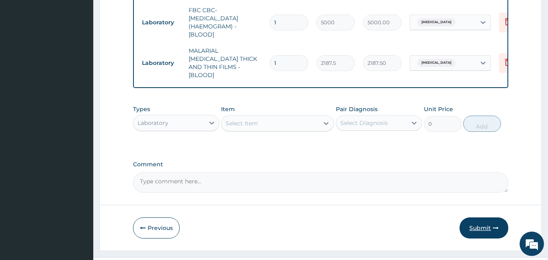
click at [491, 217] on button "Submit" at bounding box center [483, 227] width 49 height 21
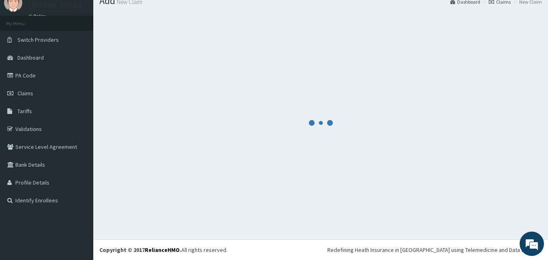
scroll to position [0, 0]
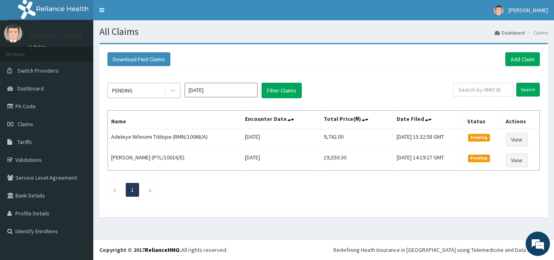
click at [118, 85] on div "PENDING" at bounding box center [136, 90] width 56 height 13
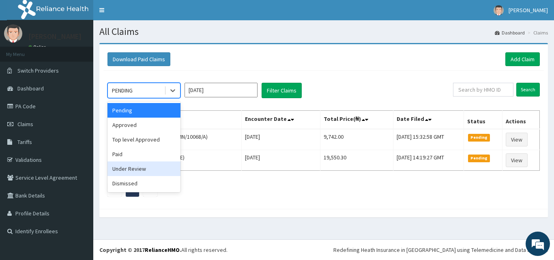
click at [133, 167] on div "Under Review" at bounding box center [143, 168] width 73 height 15
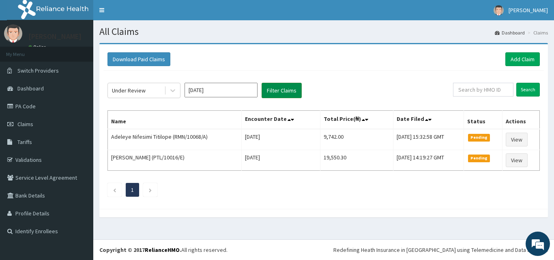
click at [278, 98] on button "Filter Claims" at bounding box center [281, 90] width 40 height 15
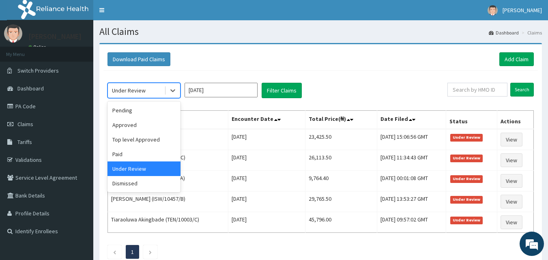
click at [158, 96] on div "Under Review" at bounding box center [136, 90] width 56 height 13
click at [148, 111] on div "Pending" at bounding box center [143, 110] width 73 height 15
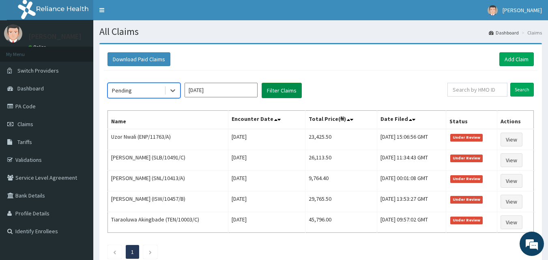
click at [288, 94] on button "Filter Claims" at bounding box center [281, 90] width 40 height 15
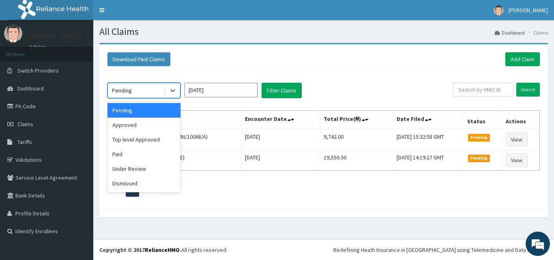
click at [157, 92] on div "Pending" at bounding box center [136, 90] width 56 height 13
click at [136, 124] on div "Approved" at bounding box center [143, 125] width 73 height 15
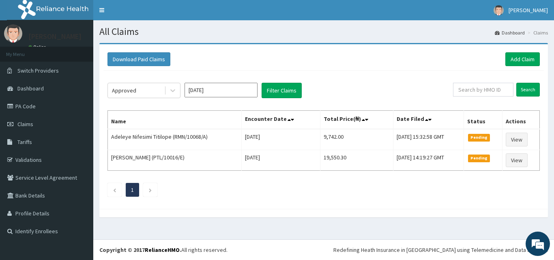
click at [280, 100] on div "Approved Sep 2025 Filter Claims Search Name Encounter Date Total Price(₦) Date …" at bounding box center [323, 138] width 440 height 134
click at [278, 90] on button "Filter Claims" at bounding box center [281, 90] width 40 height 15
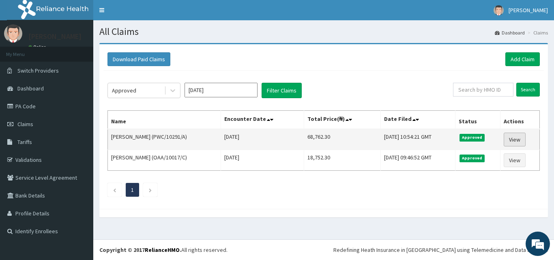
click at [519, 139] on link "View" at bounding box center [514, 140] width 22 height 14
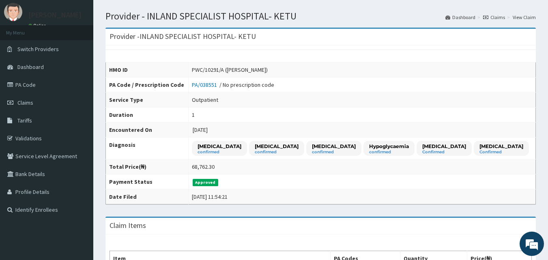
scroll to position [11, 0]
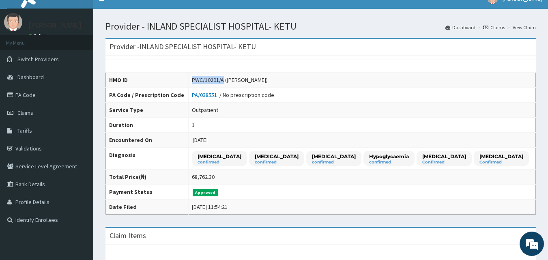
drag, startPoint x: 226, startPoint y: 80, endPoint x: 192, endPoint y: 83, distance: 33.8
click at [191, 83] on tr "HMO ID PWC/10291/A ([PERSON_NAME])" at bounding box center [321, 80] width 430 height 15
copy tr "PWC/10291/A"
click at [38, 110] on link "Claims" at bounding box center [46, 113] width 93 height 18
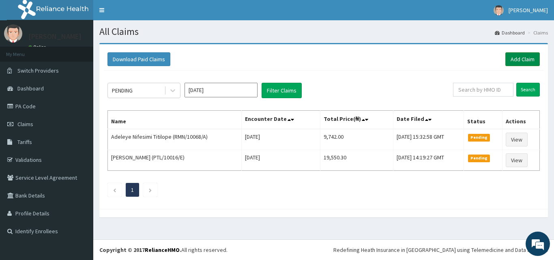
click at [511, 60] on link "Add Claim" at bounding box center [522, 59] width 34 height 14
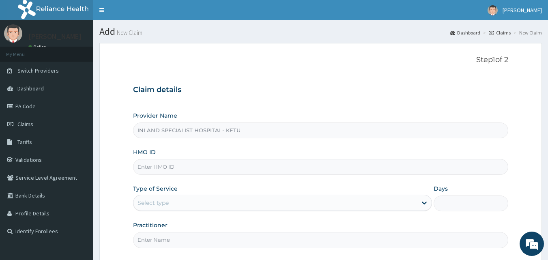
type input "INLAND SPECIALIST HOSPITAL- KETU"
click at [165, 169] on input "HMO ID" at bounding box center [320, 167] width 375 height 16
paste input "PWC/10291/A"
click at [145, 172] on input "PWC/10291/A" at bounding box center [320, 167] width 375 height 16
type input "PWC/10291/A"
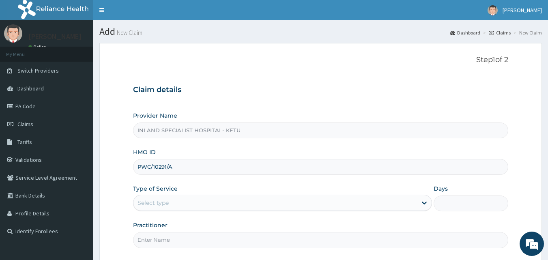
click at [161, 209] on div "Select type" at bounding box center [274, 202] width 283 height 13
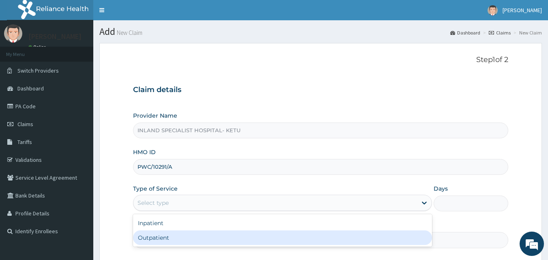
click at [160, 232] on div "Outpatient" at bounding box center [282, 237] width 299 height 15
type input "1"
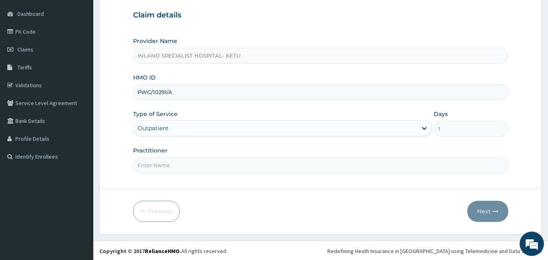
scroll to position [76, 0]
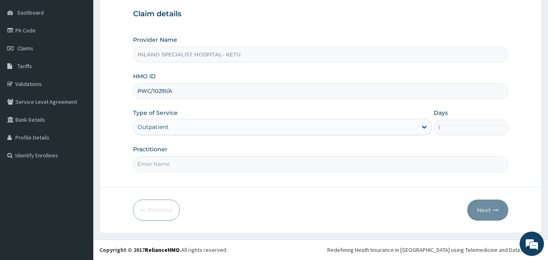
click at [174, 164] on input "Practitioner" at bounding box center [320, 164] width 375 height 16
type input "Dr [PERSON_NAME]"
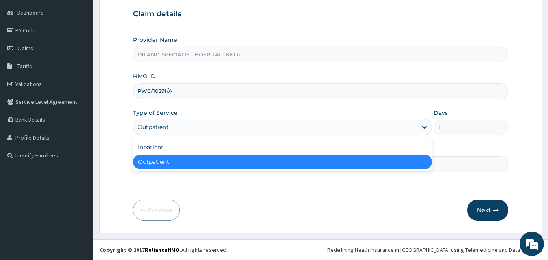
click at [201, 124] on div "Outpatient" at bounding box center [274, 126] width 283 height 13
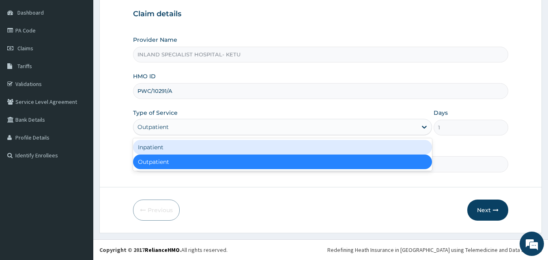
click at [162, 153] on div "Inpatient" at bounding box center [282, 147] width 299 height 15
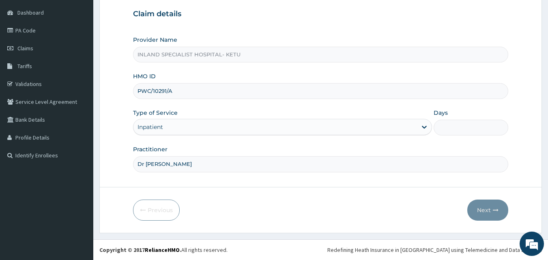
click at [447, 131] on input "Days" at bounding box center [470, 128] width 75 height 16
drag, startPoint x: 453, startPoint y: 127, endPoint x: 438, endPoint y: 126, distance: 15.8
click at [438, 126] on input "1" at bounding box center [470, 128] width 75 height 16
type input "2"
click at [486, 207] on button "Next" at bounding box center [487, 209] width 41 height 21
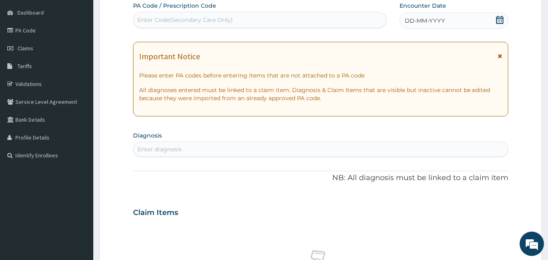
click at [496, 22] on icon at bounding box center [499, 20] width 8 height 8
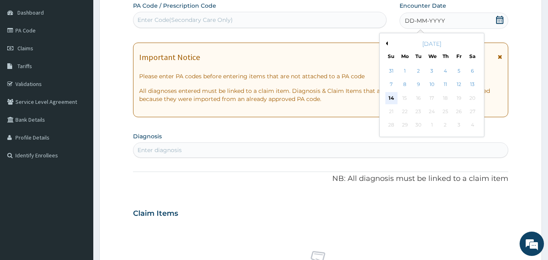
click at [393, 94] on div "14" at bounding box center [391, 98] width 12 height 12
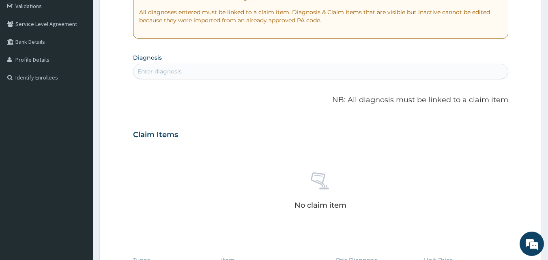
scroll to position [158, 0]
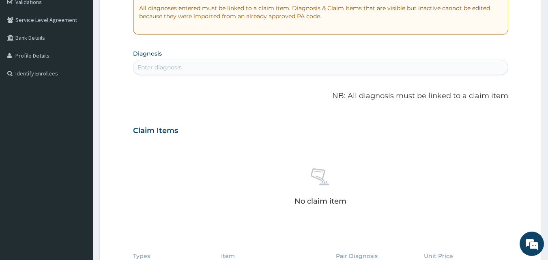
click at [259, 64] on div "Enter diagnosis" at bounding box center [320, 67] width 374 height 13
type input "H"
type input "Prostration"
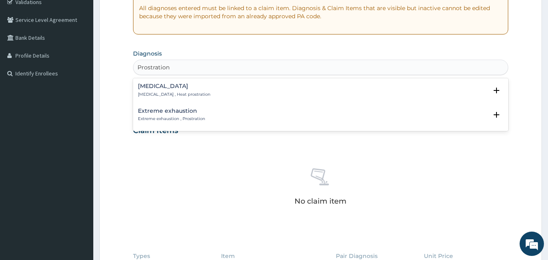
click at [182, 91] on div "[MEDICAL_DATA] [MEDICAL_DATA] , Heat prostration" at bounding box center [174, 90] width 73 height 14
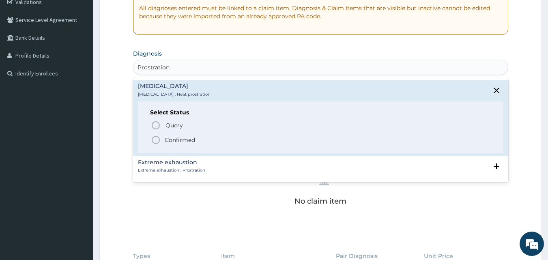
click at [168, 143] on p "Confirmed" at bounding box center [180, 140] width 30 height 8
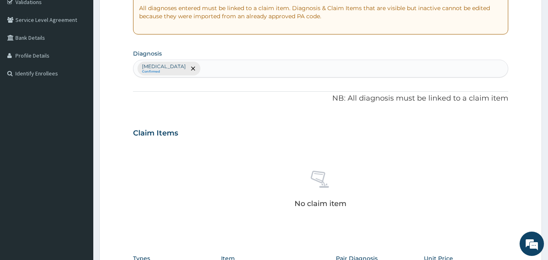
scroll to position [325, 0]
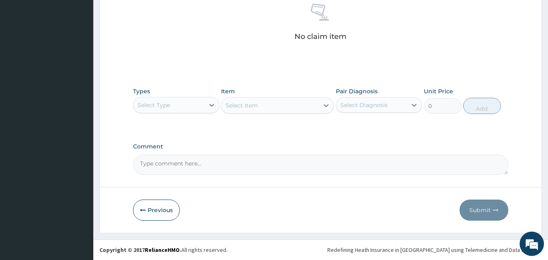
click at [177, 107] on div "Select Type" at bounding box center [168, 104] width 71 height 13
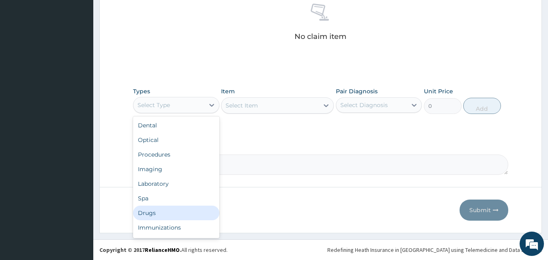
click at [159, 217] on div "Drugs" at bounding box center [176, 212] width 86 height 15
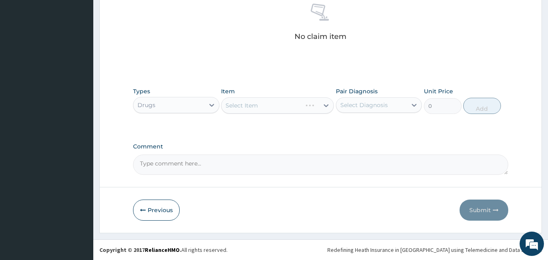
click at [259, 104] on div "Select Item" at bounding box center [277, 105] width 113 height 16
click at [280, 107] on div "Select Item" at bounding box center [269, 105] width 97 height 13
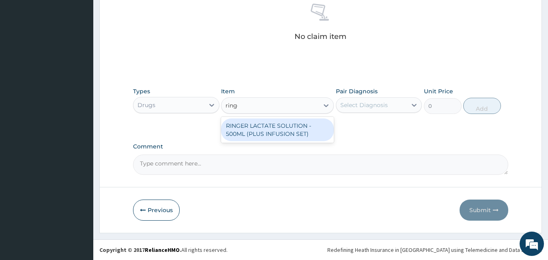
type input "ringer"
click at [290, 131] on div "RINGER LACTATE SOLUTION - 500ML (PLUS INFUSION SET)" at bounding box center [277, 129] width 113 height 23
type input "1092"
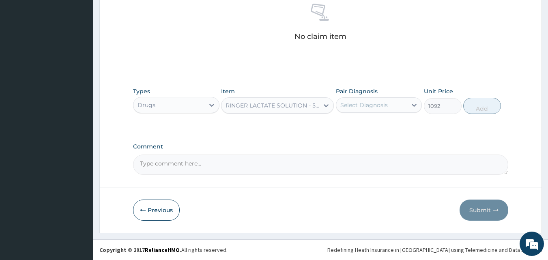
click at [362, 102] on div "Select Diagnosis" at bounding box center [363, 105] width 47 height 8
click at [370, 126] on label "[MEDICAL_DATA]" at bounding box center [374, 125] width 50 height 8
checkbox input "true"
click at [479, 105] on button "Add" at bounding box center [482, 106] width 38 height 16
type input "0"
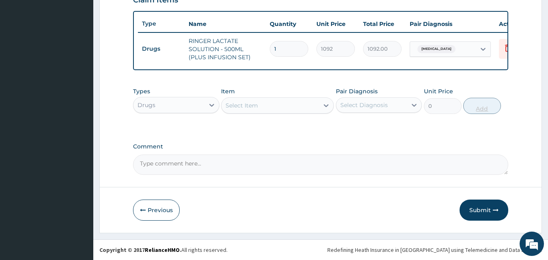
scroll to position [297, 0]
drag, startPoint x: 281, startPoint y: 43, endPoint x: 269, endPoint y: 42, distance: 11.8
click at [269, 42] on div "1" at bounding box center [288, 49] width 38 height 16
type input "2"
type input "2184.00"
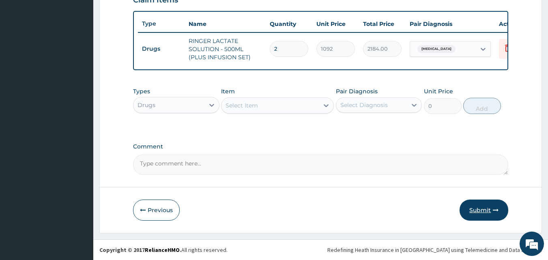
type input "2"
click at [477, 217] on button "Submit" at bounding box center [483, 209] width 49 height 21
